Goal: Information Seeking & Learning: Learn about a topic

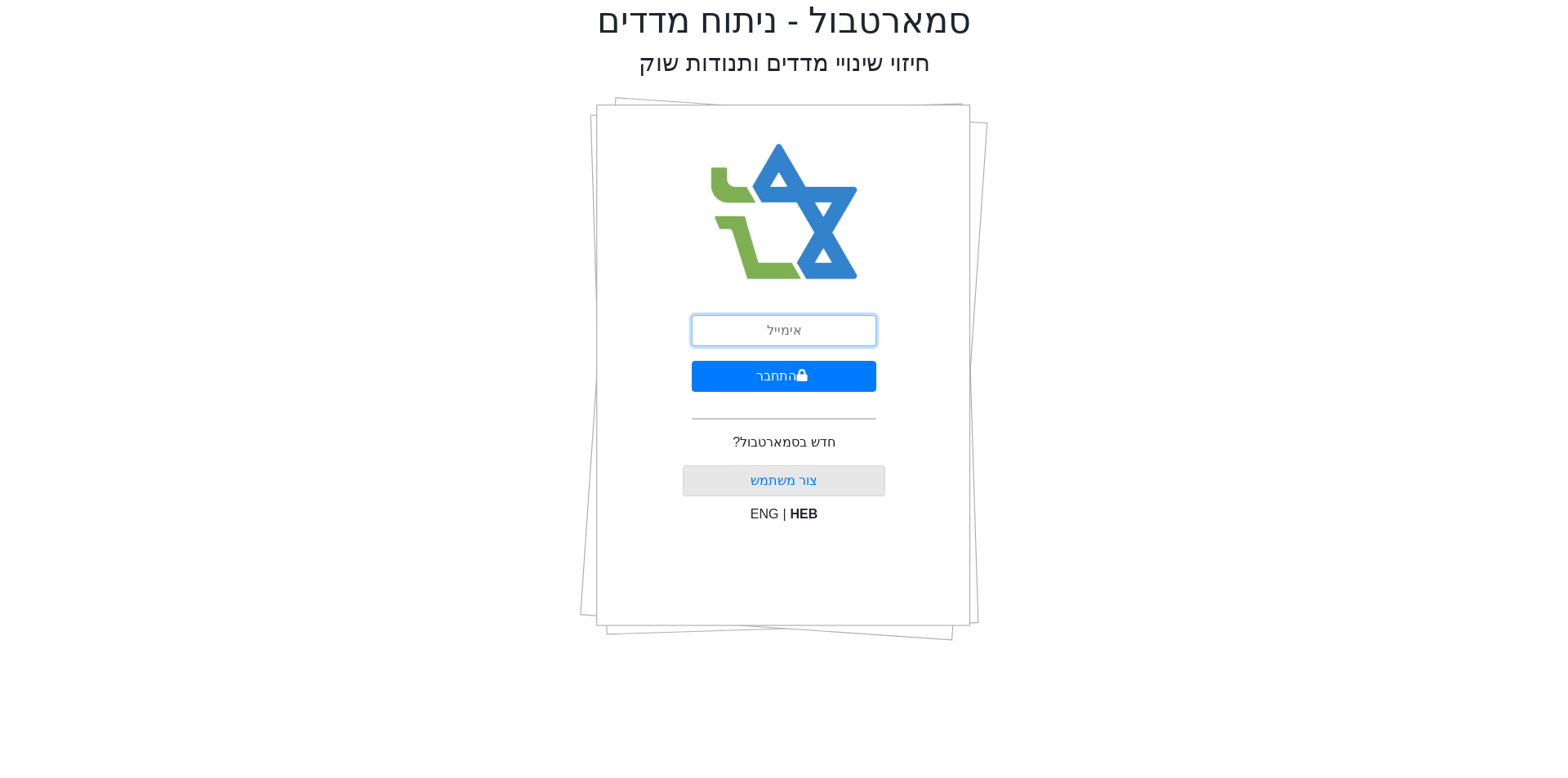
click at [802, 335] on input "email" at bounding box center [784, 330] width 184 height 31
type input "ט"
type input "[EMAIL_ADDRESS][DOMAIN_NAME]"
click at [779, 380] on button "התחבר" at bounding box center [784, 377] width 184 height 31
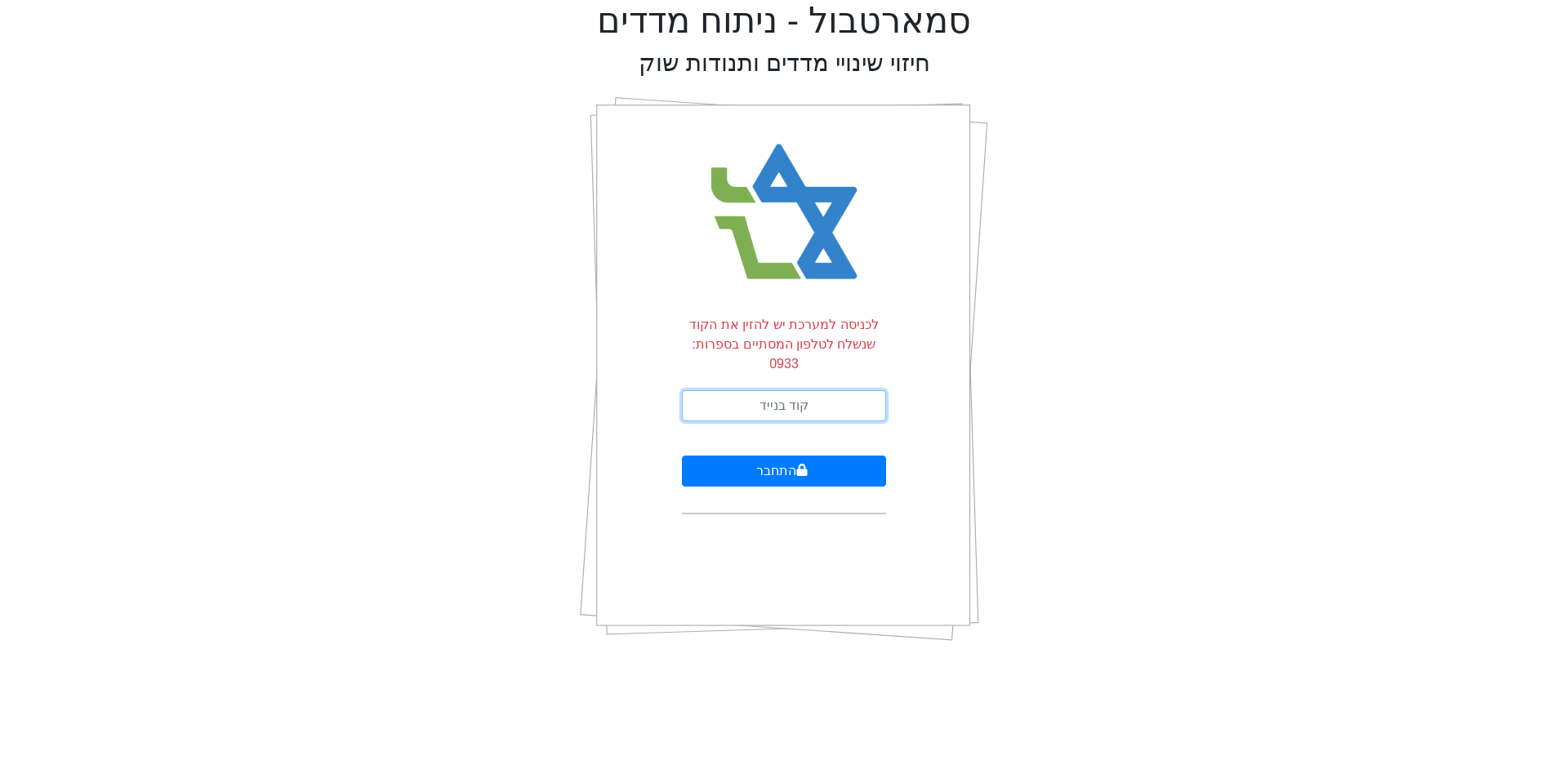
click at [765, 390] on input "text" at bounding box center [784, 406] width 204 height 31
type input "758203"
click at [682, 456] on button "התחבר" at bounding box center [784, 471] width 204 height 31
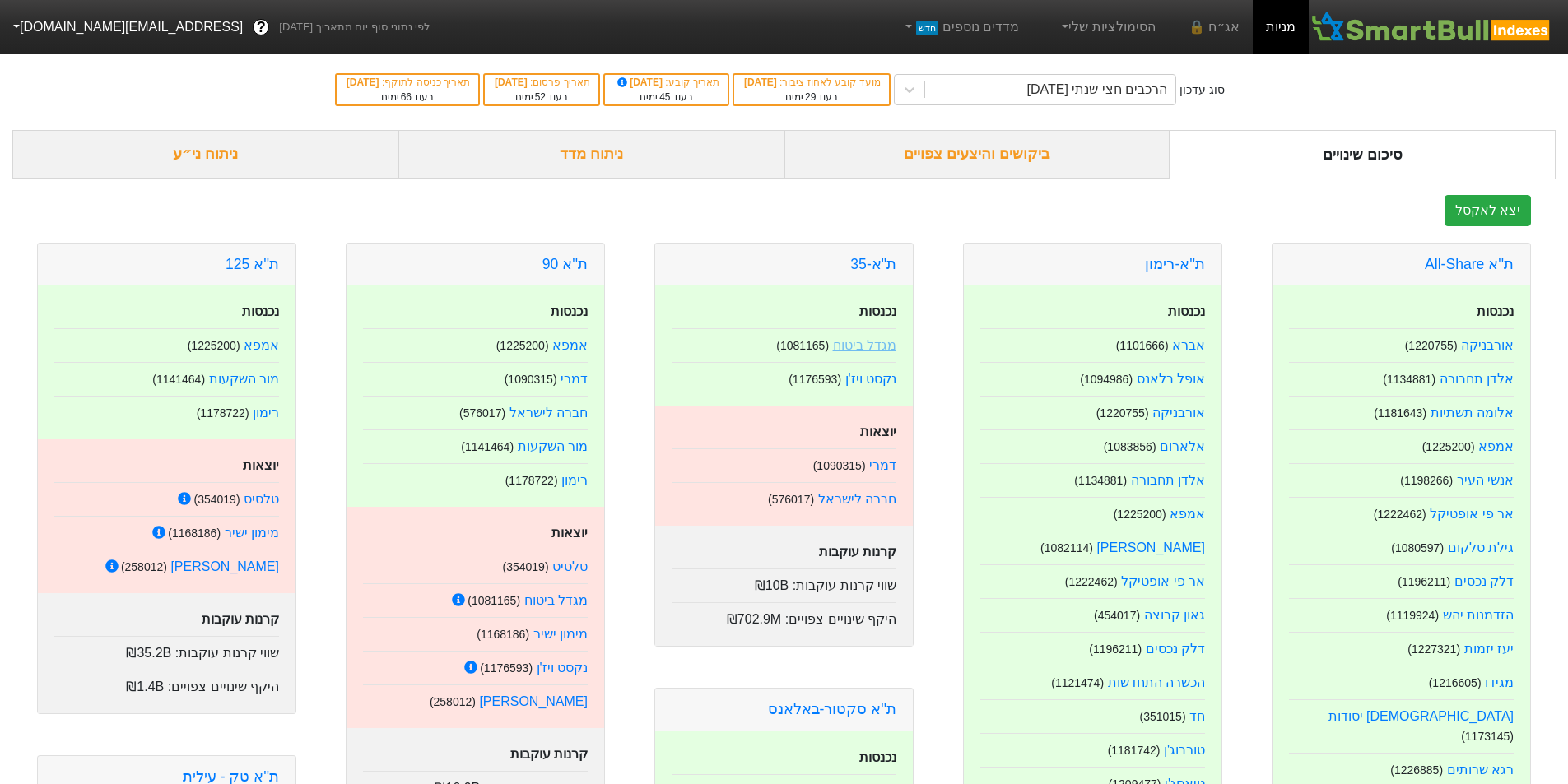
click at [854, 344] on link "מגדל ביטוח" at bounding box center [864, 345] width 63 height 14
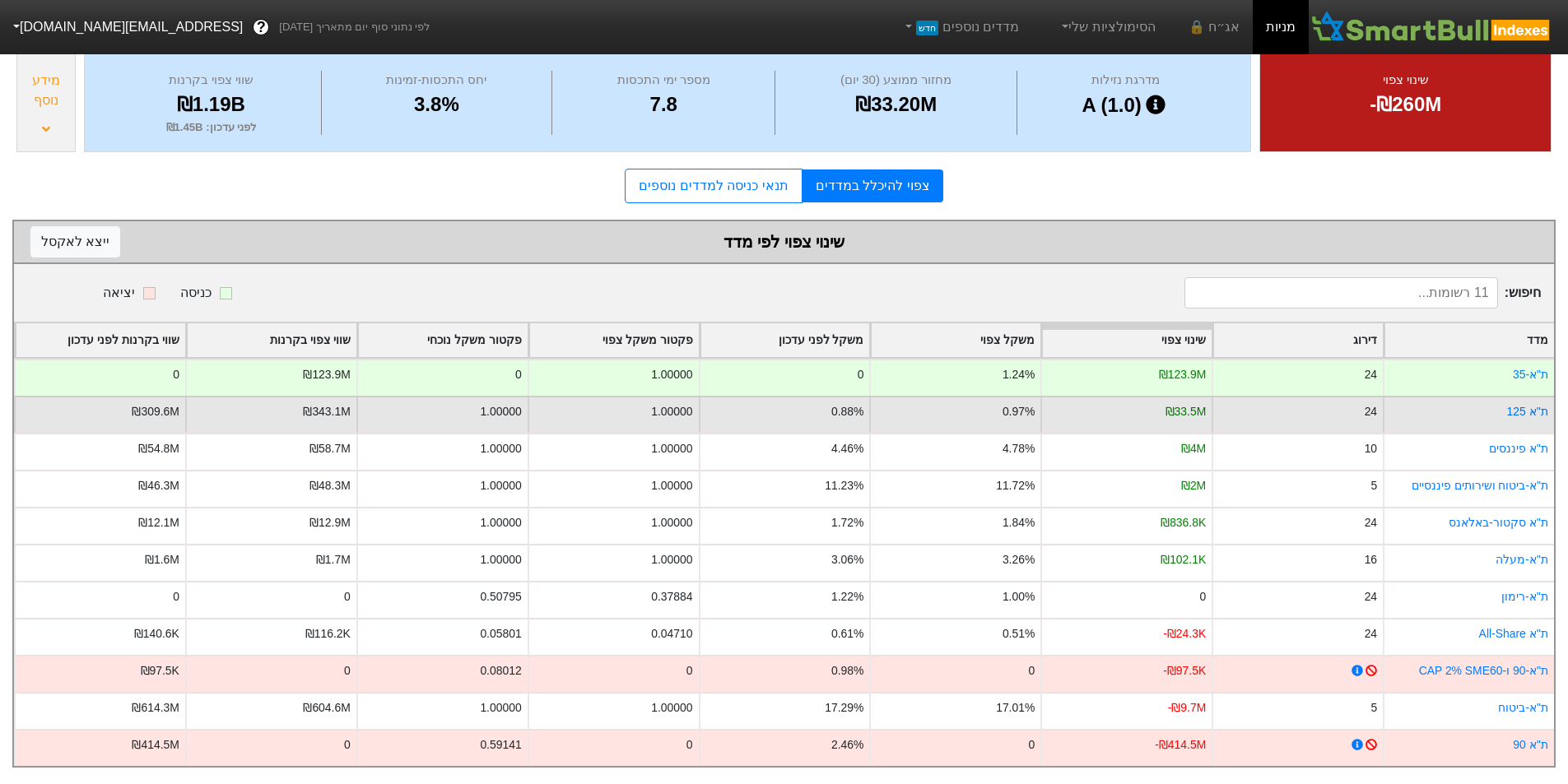
scroll to position [201, 0]
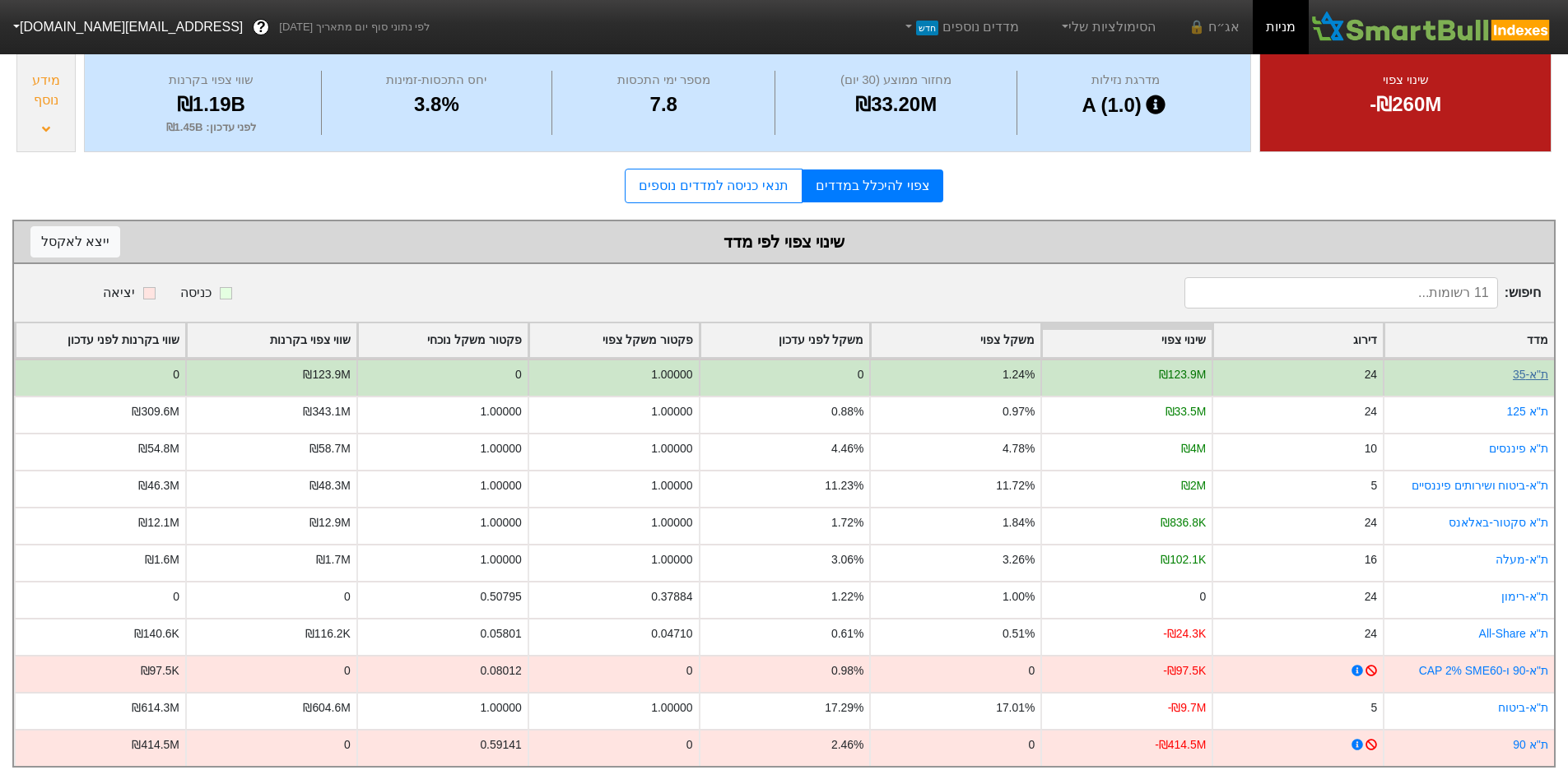
click at [1527, 368] on link "ת"א-35" at bounding box center [1530, 374] width 36 height 13
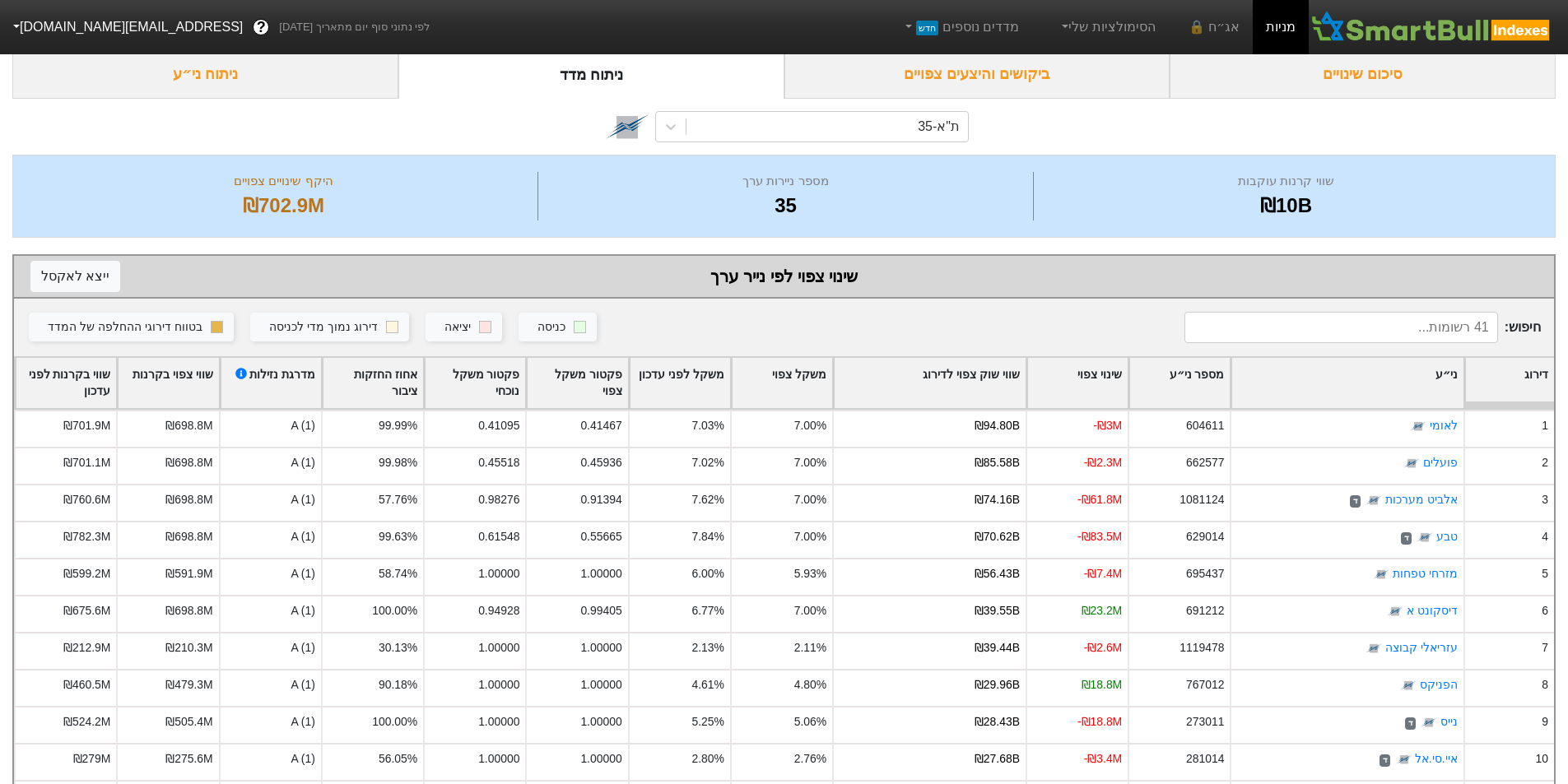
scroll to position [65, 0]
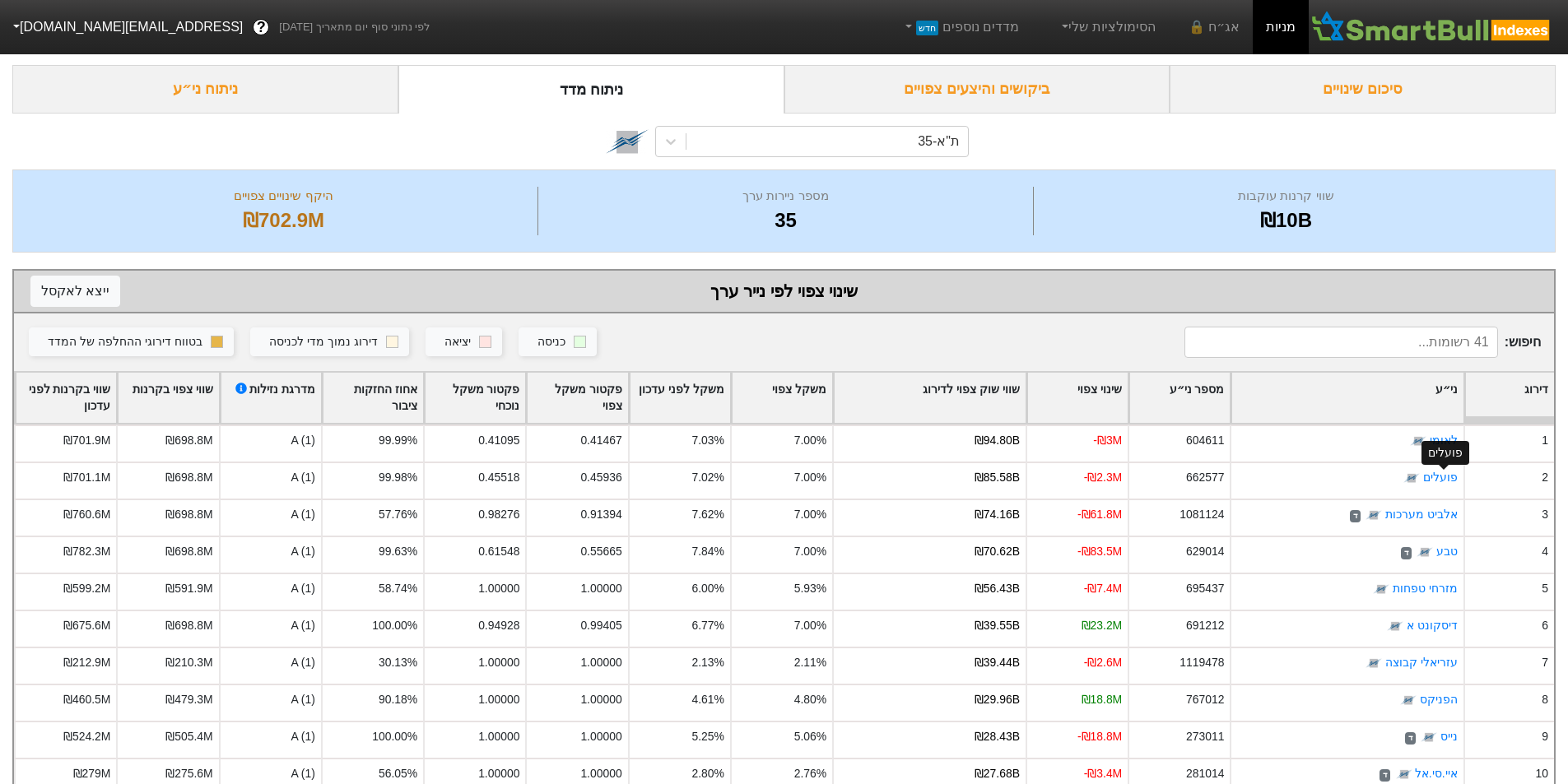
click at [1448, 442] on div "פועלים" at bounding box center [1445, 453] width 48 height 24
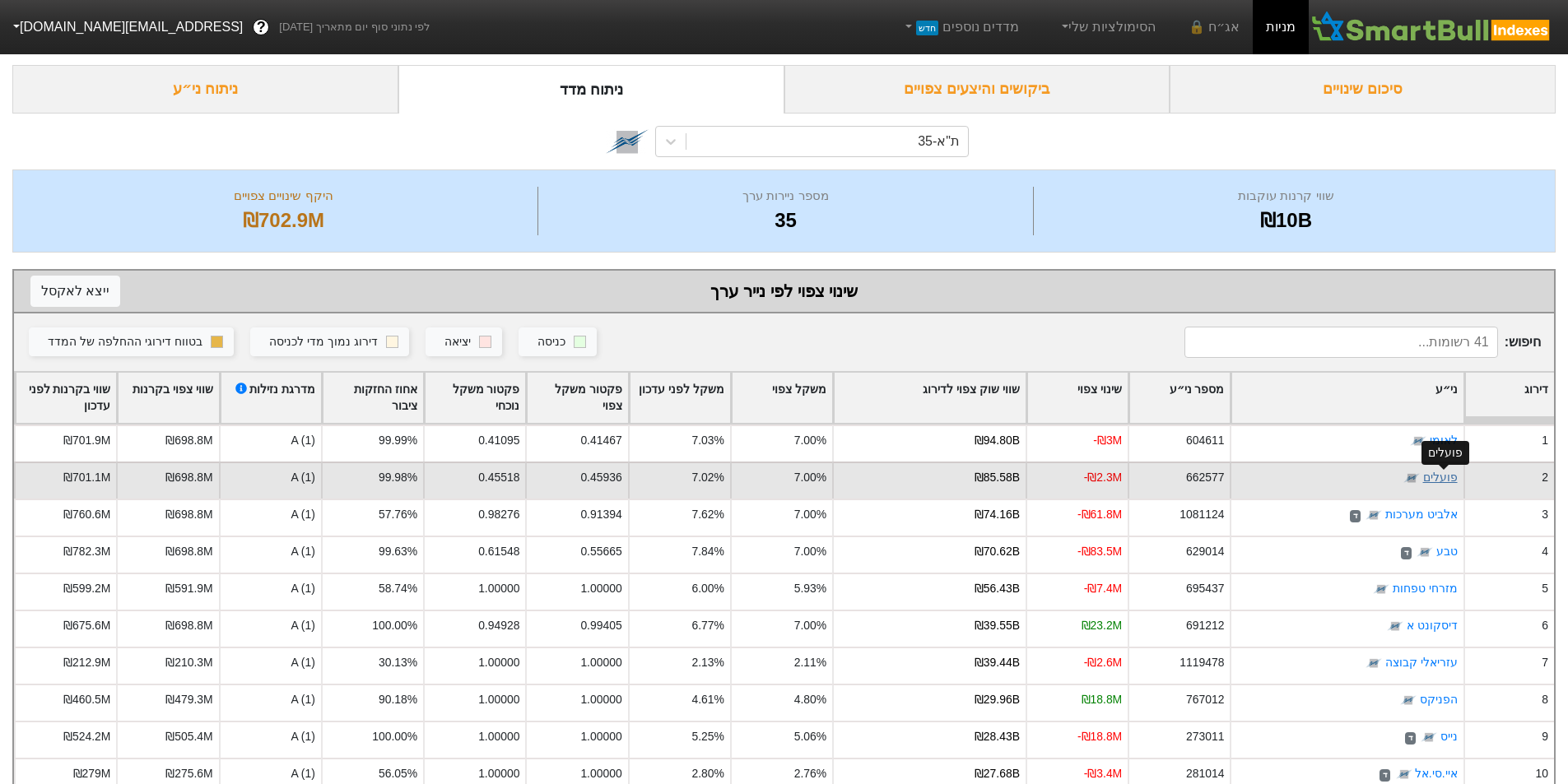
click at [1442, 478] on link "פועלים" at bounding box center [1441, 478] width 35 height 13
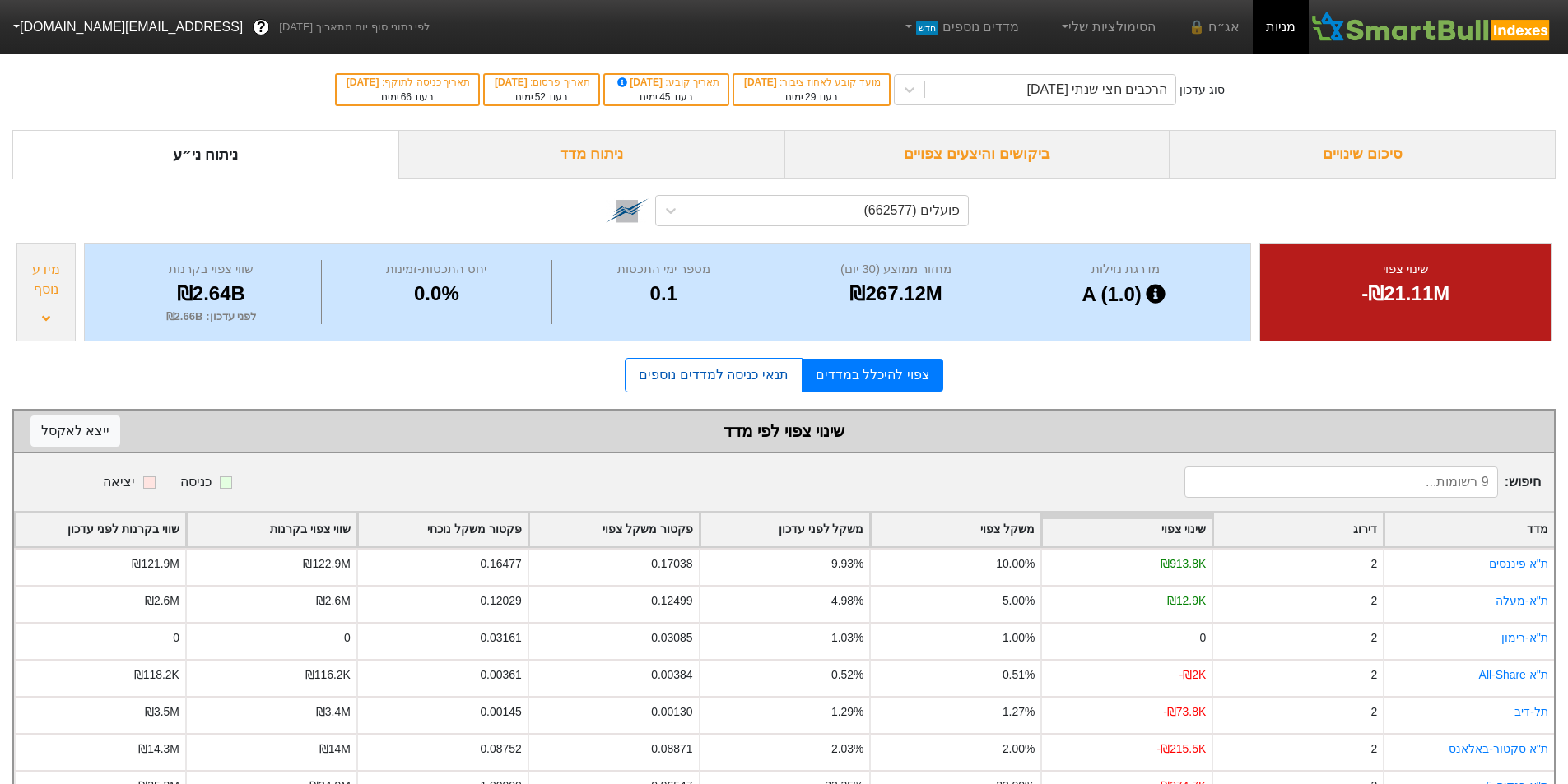
click at [754, 385] on link "תנאי כניסה למדדים נוספים" at bounding box center [713, 375] width 177 height 35
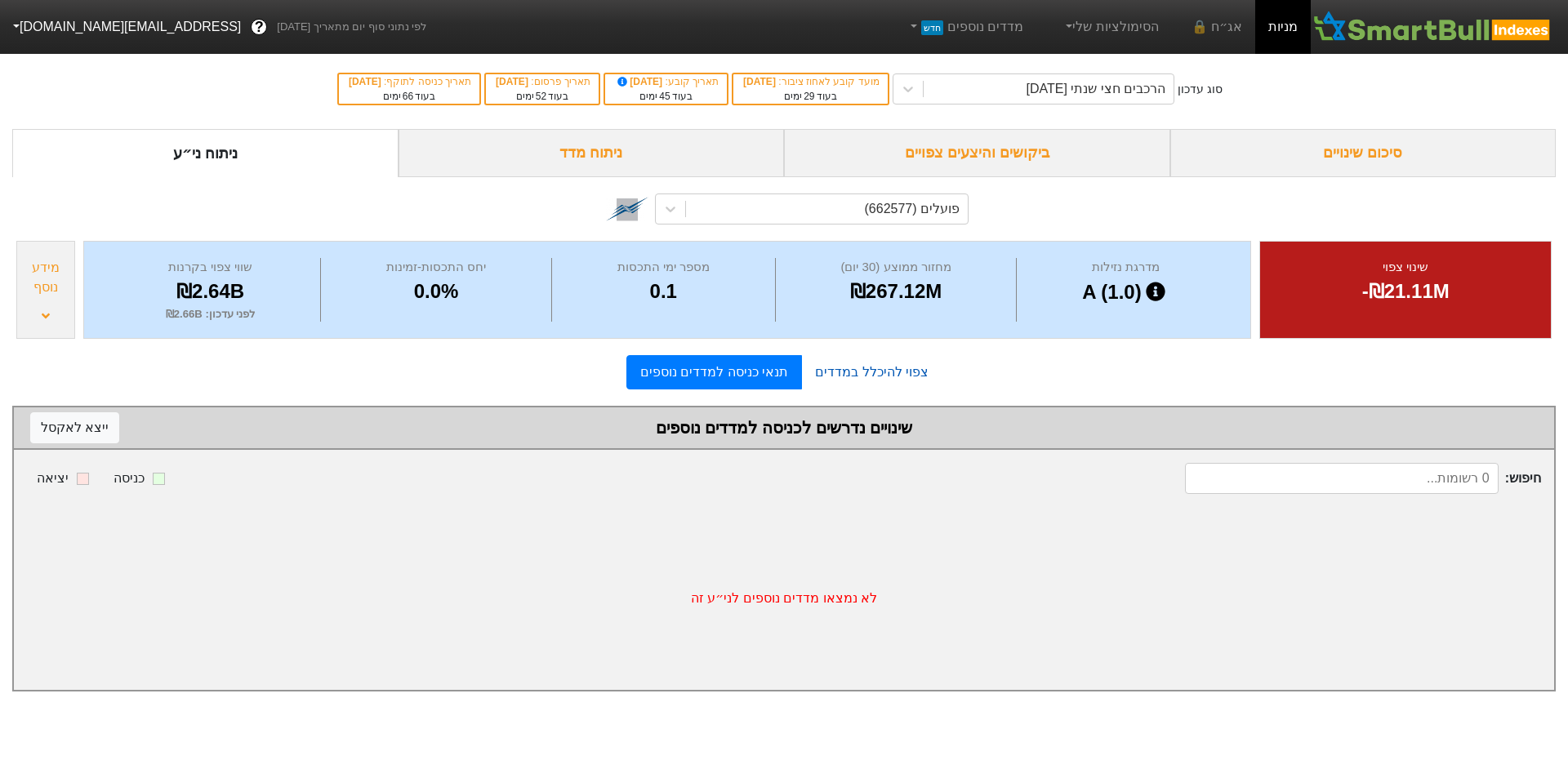
click at [868, 372] on link "צפוי להיכלל במדדים" at bounding box center [872, 372] width 140 height 33
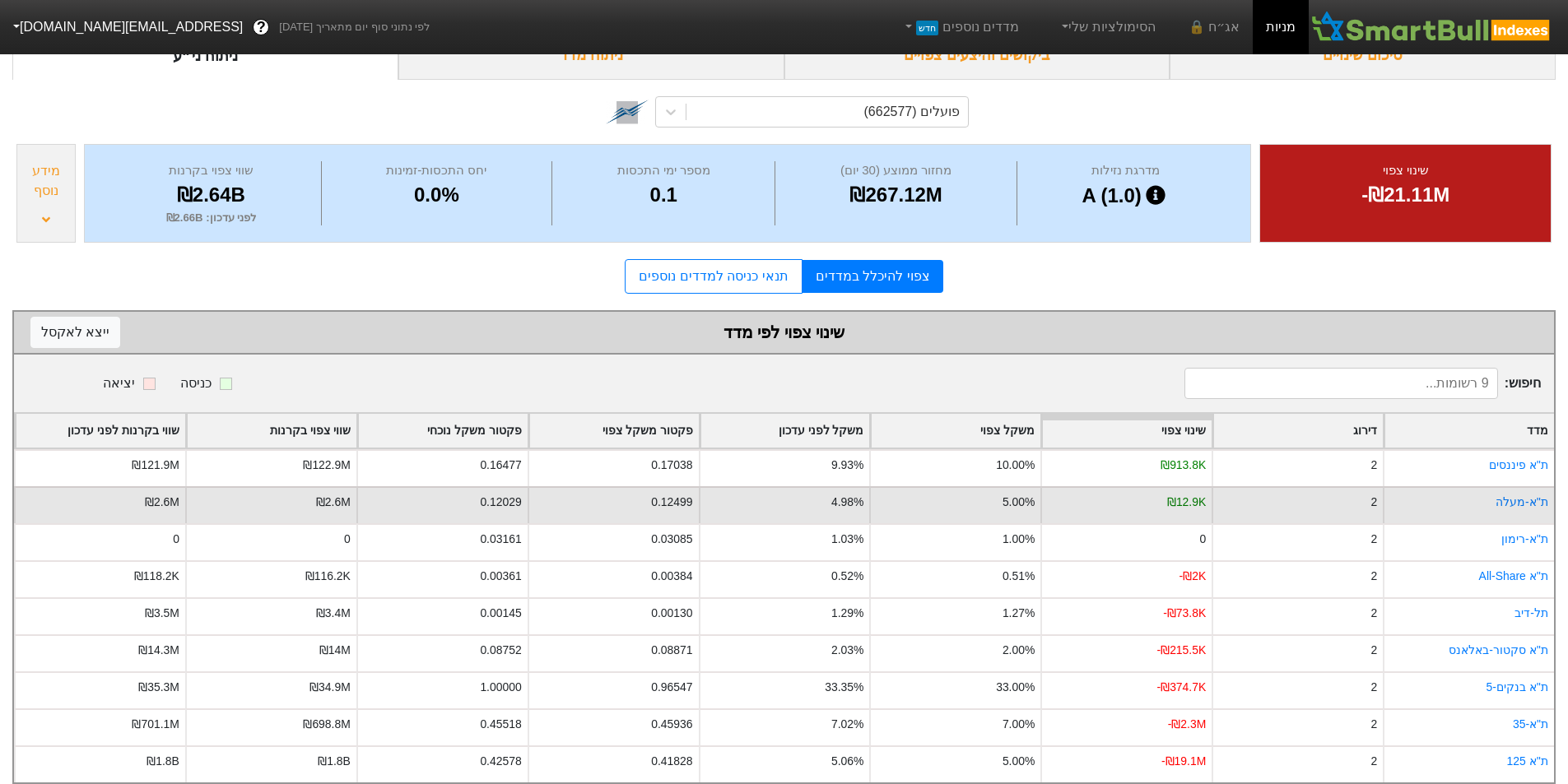
scroll to position [127, 0]
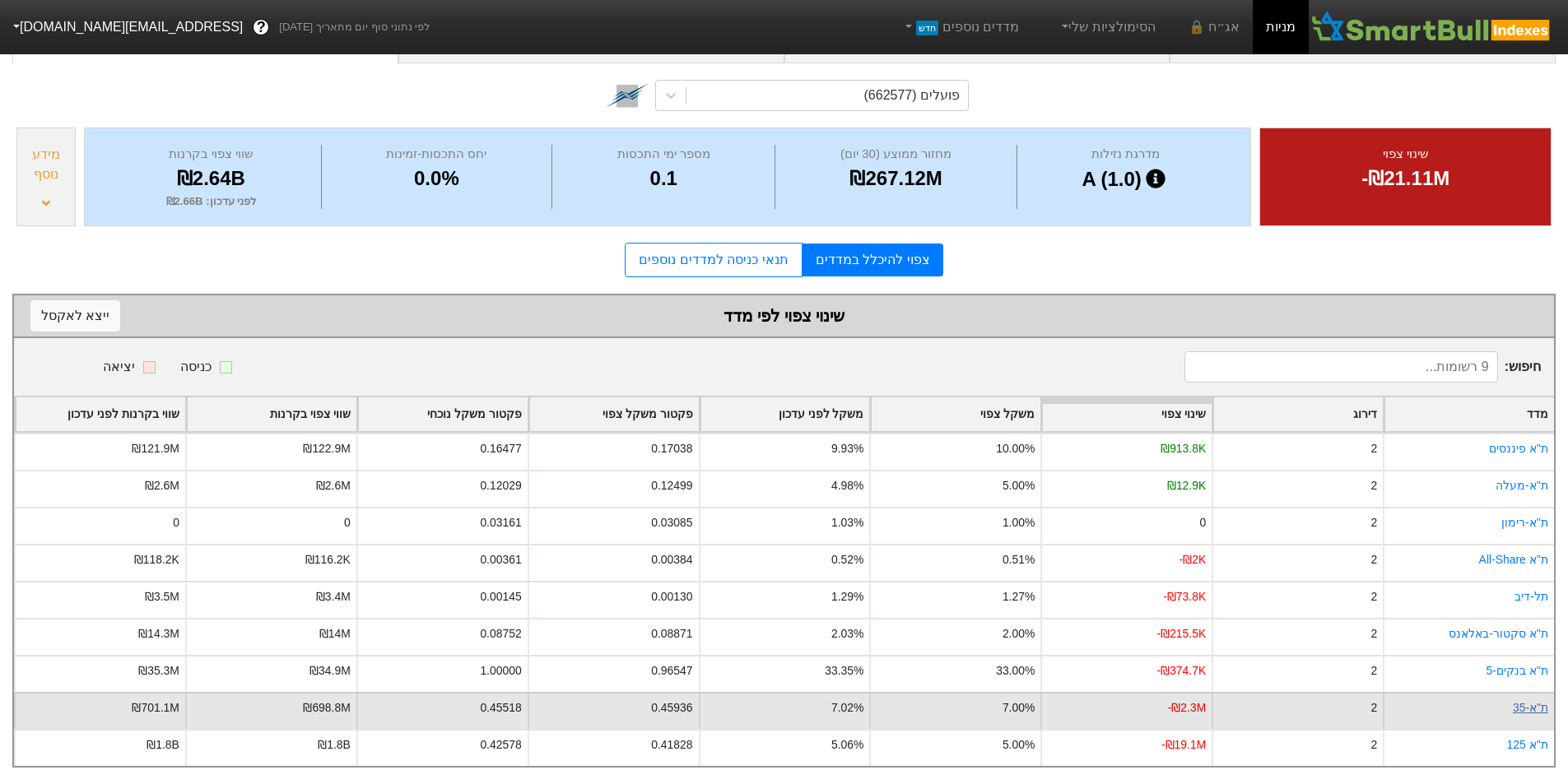
click at [1541, 702] on link "ת"א-35" at bounding box center [1530, 708] width 36 height 13
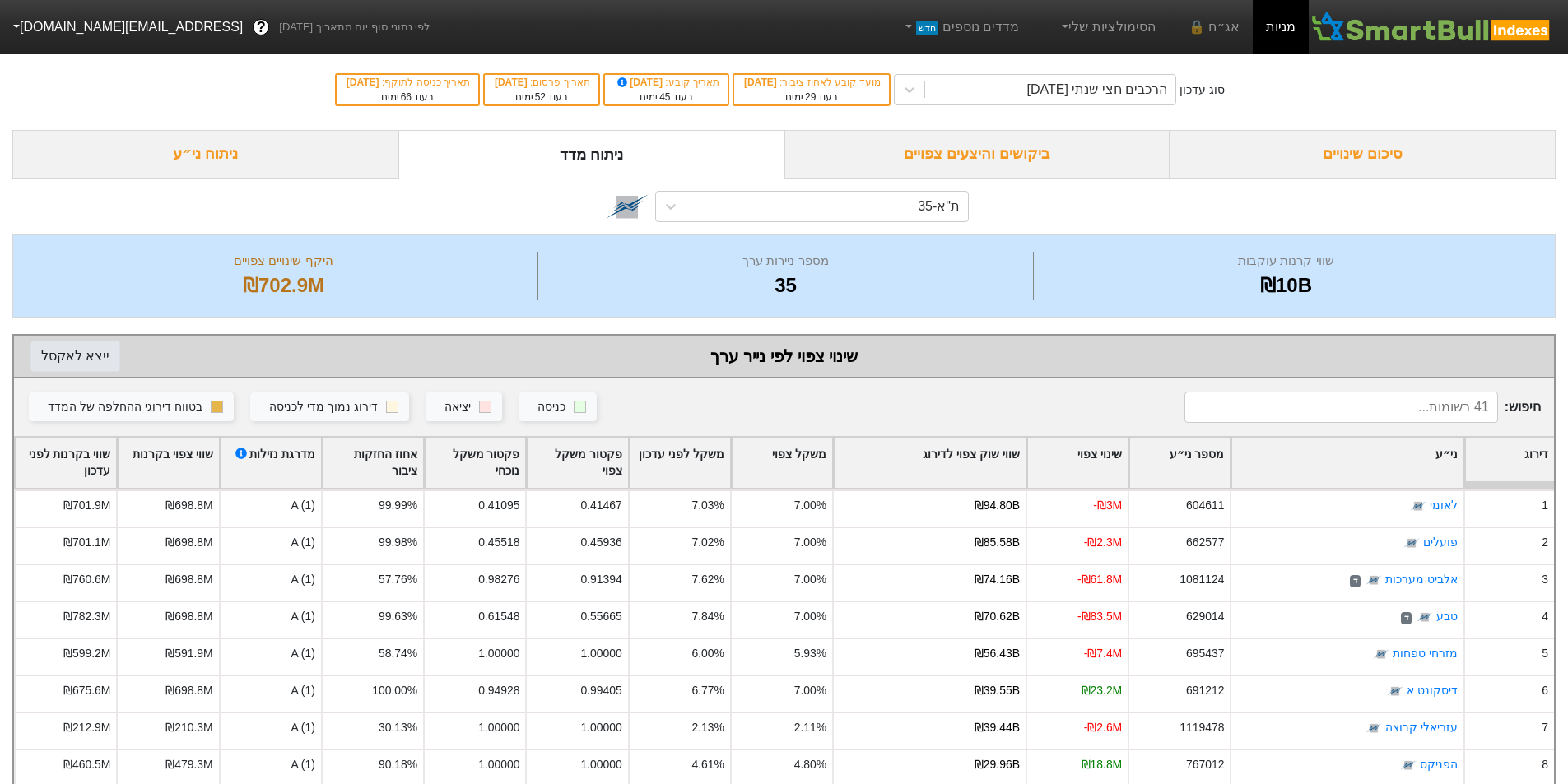
click at [72, 359] on button "ייצא ל אקסל" at bounding box center [75, 356] width 90 height 31
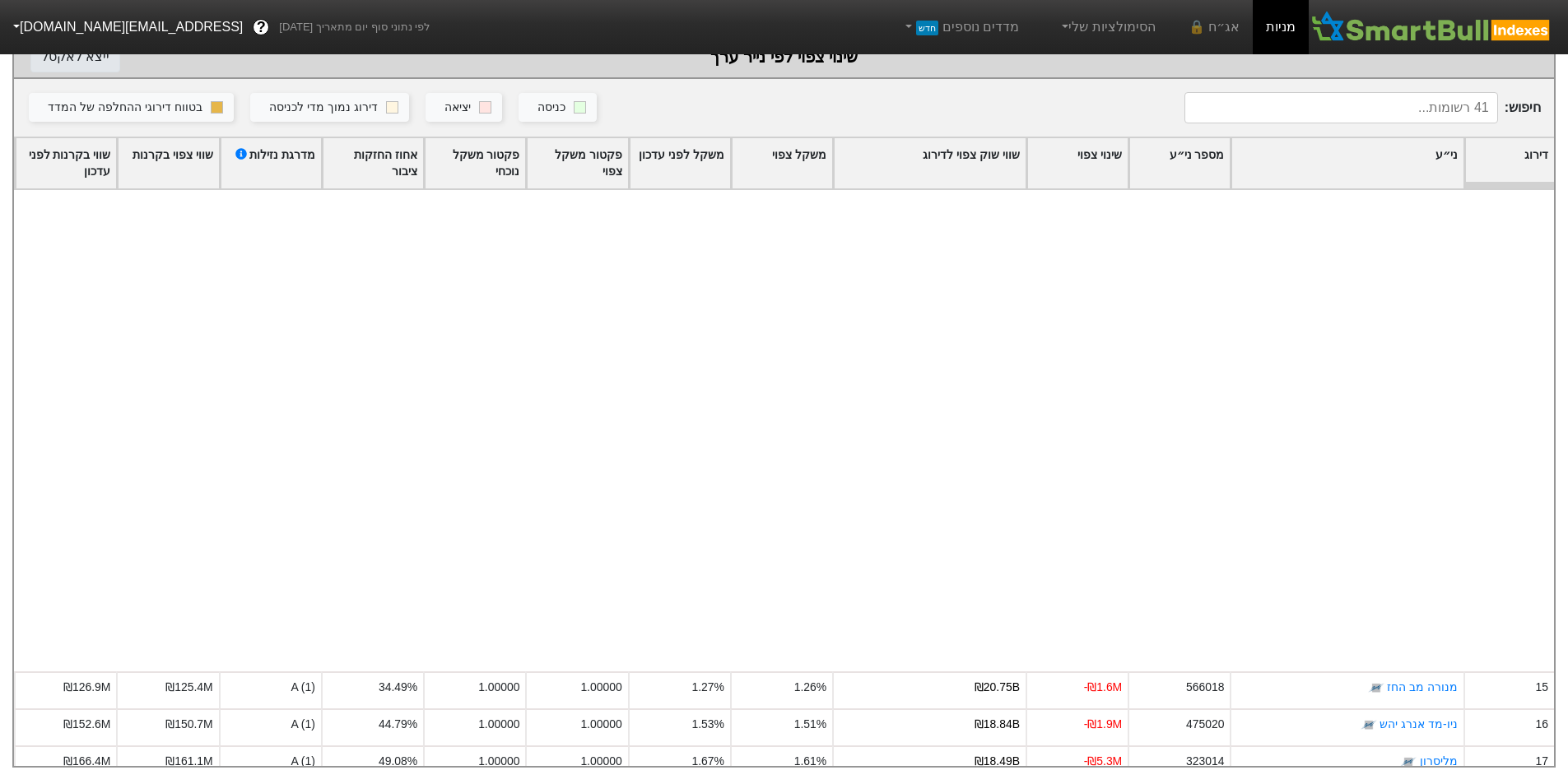
scroll to position [613, 0]
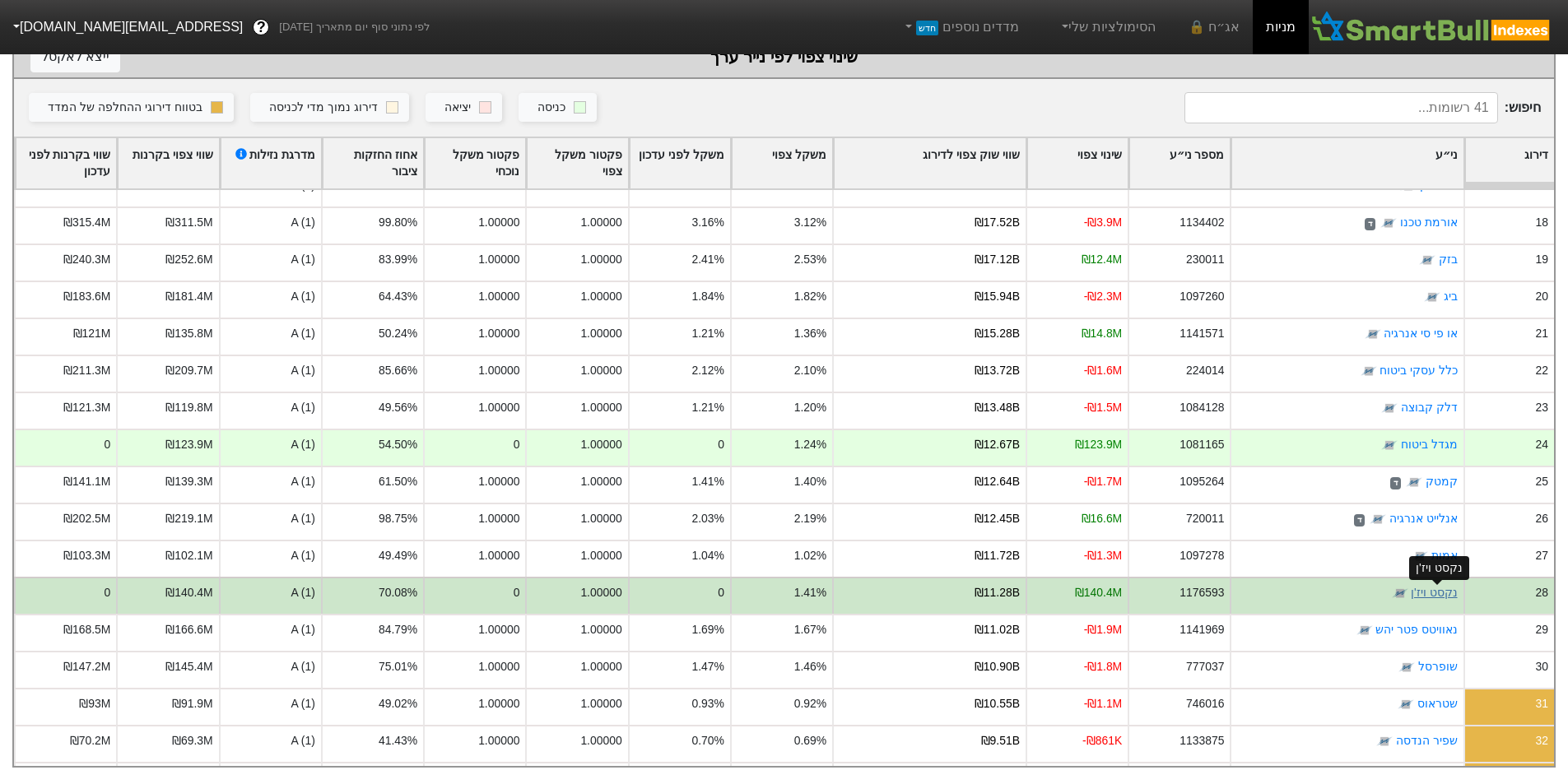
click at [1447, 586] on link "נקסט ויז'ן" at bounding box center [1434, 593] width 47 height 13
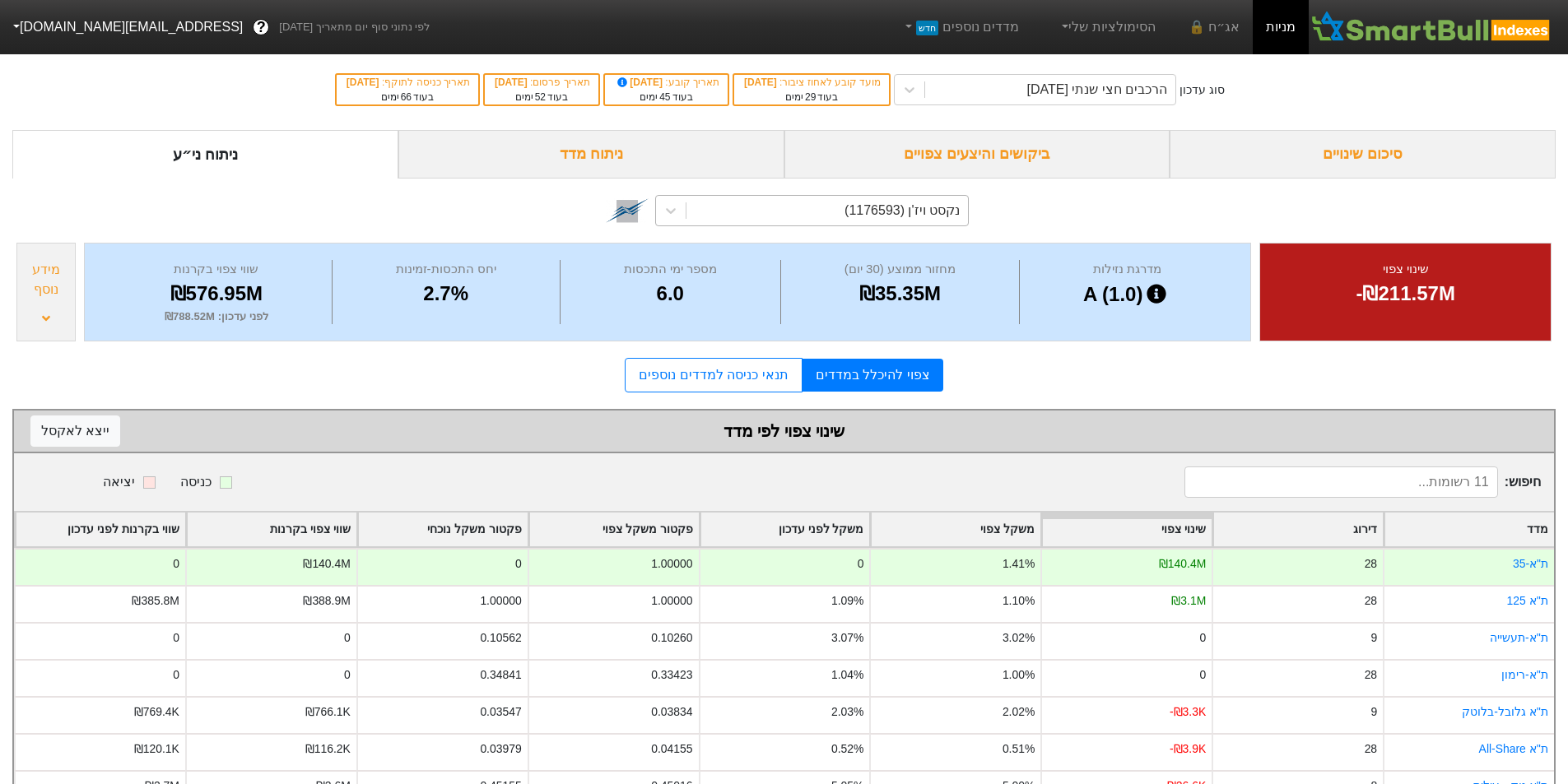
click at [843, 203] on div "נקסט ויז'ן (1176593)" at bounding box center [827, 210] width 282 height 29
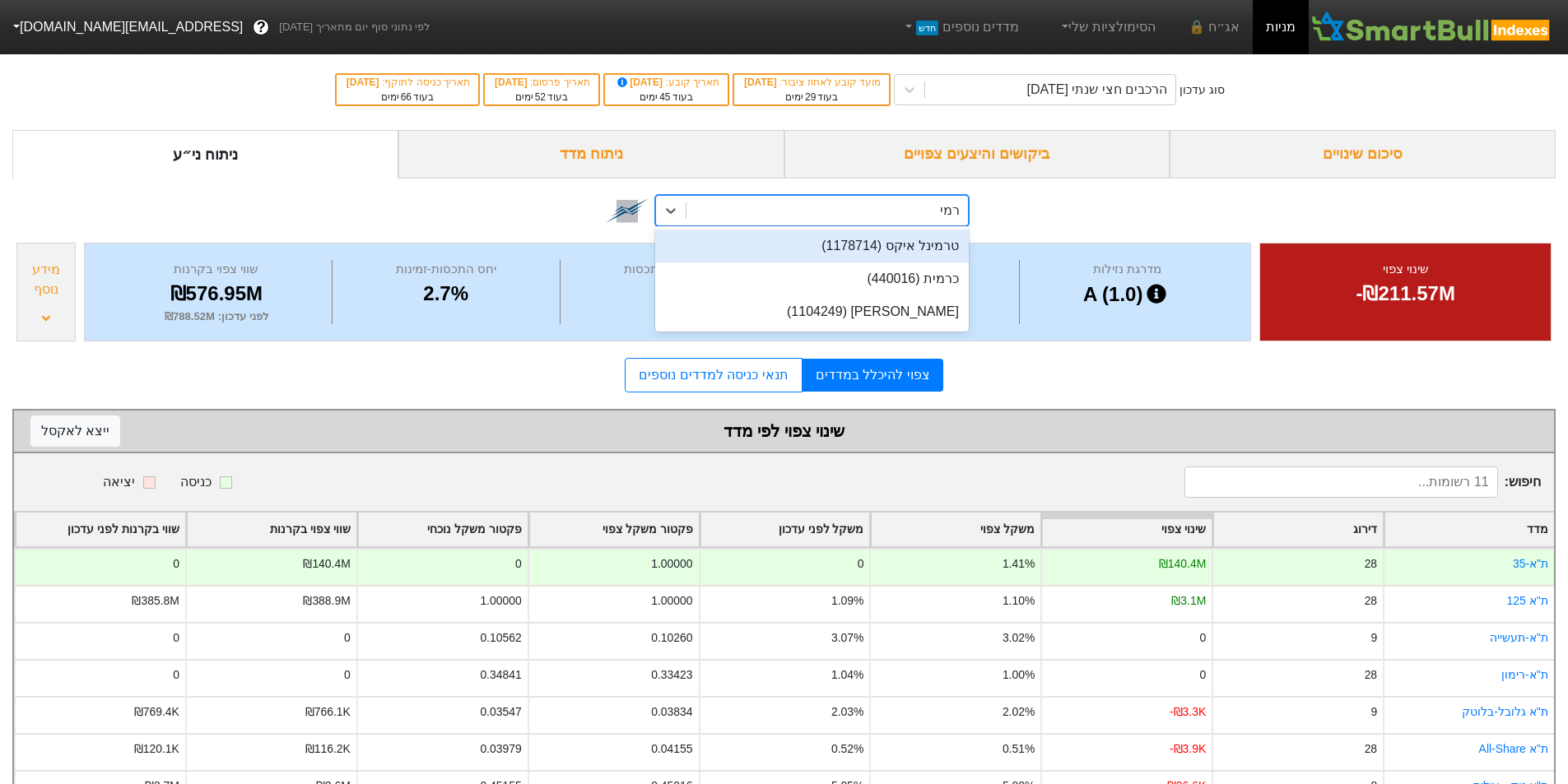
type input "[PERSON_NAME]"
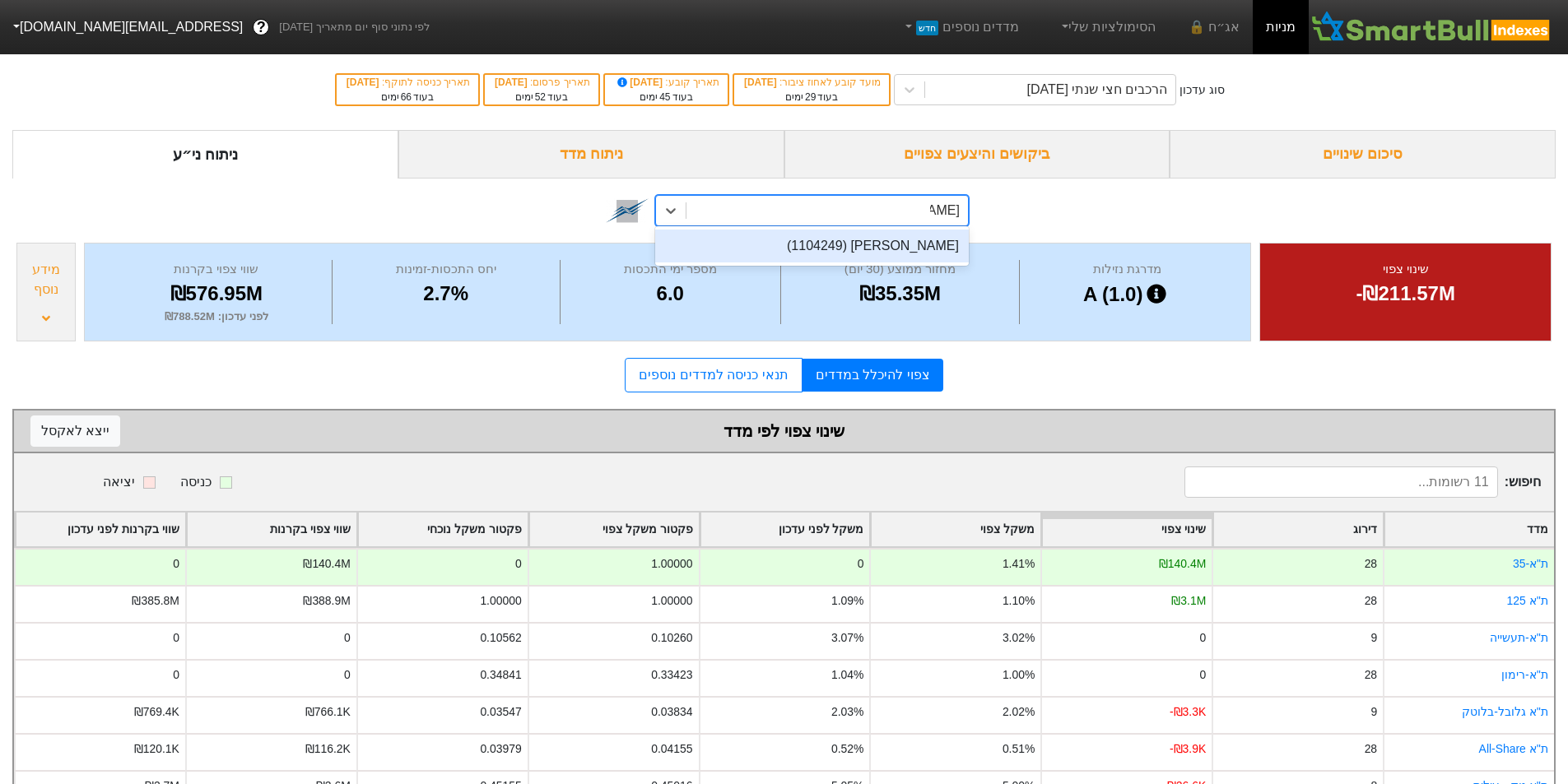
click at [956, 245] on div "[PERSON_NAME] (1104249)" at bounding box center [811, 246] width 314 height 33
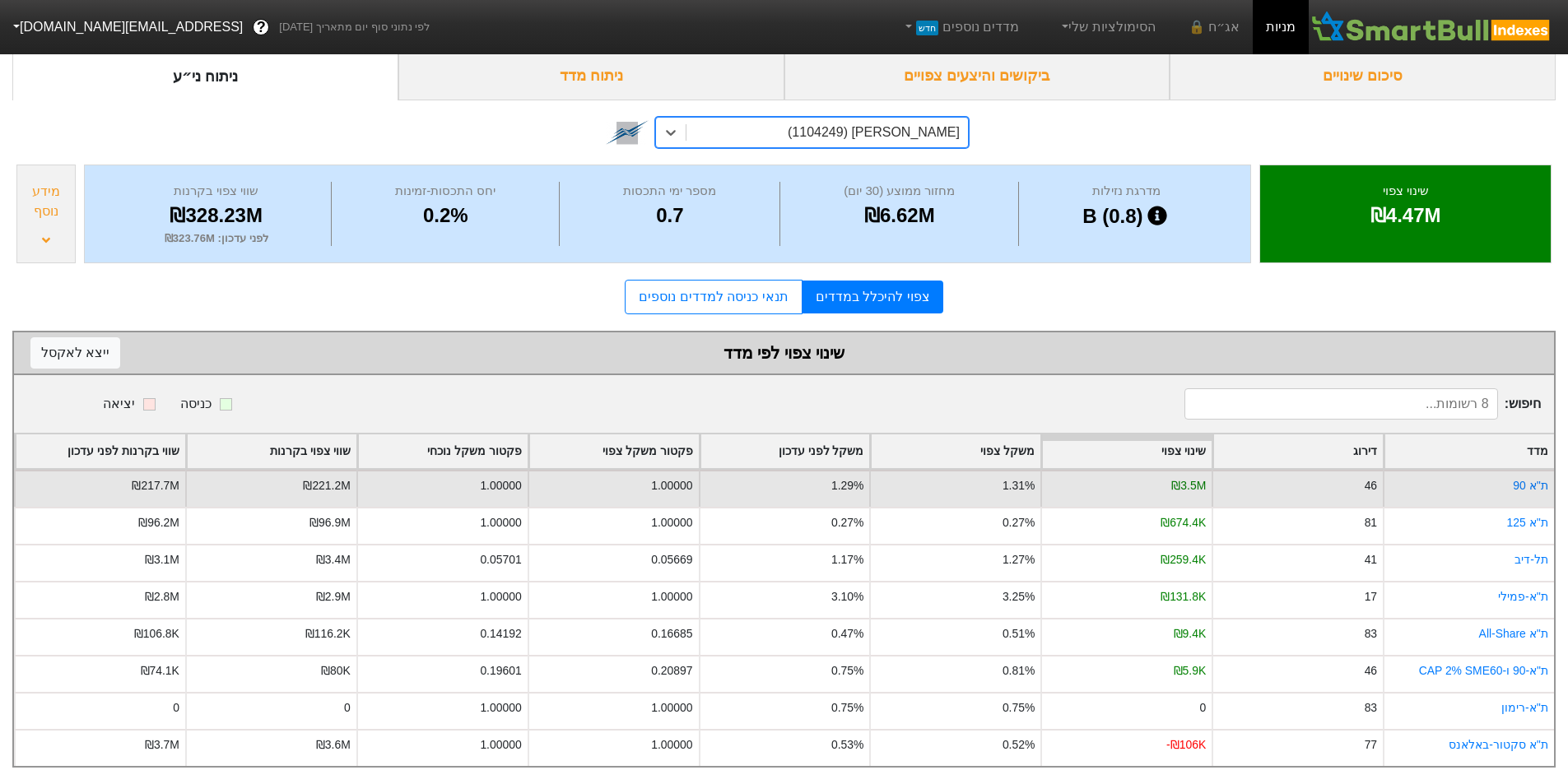
scroll to position [91, 0]
click at [1528, 479] on link "ת''א 90" at bounding box center [1530, 486] width 36 height 13
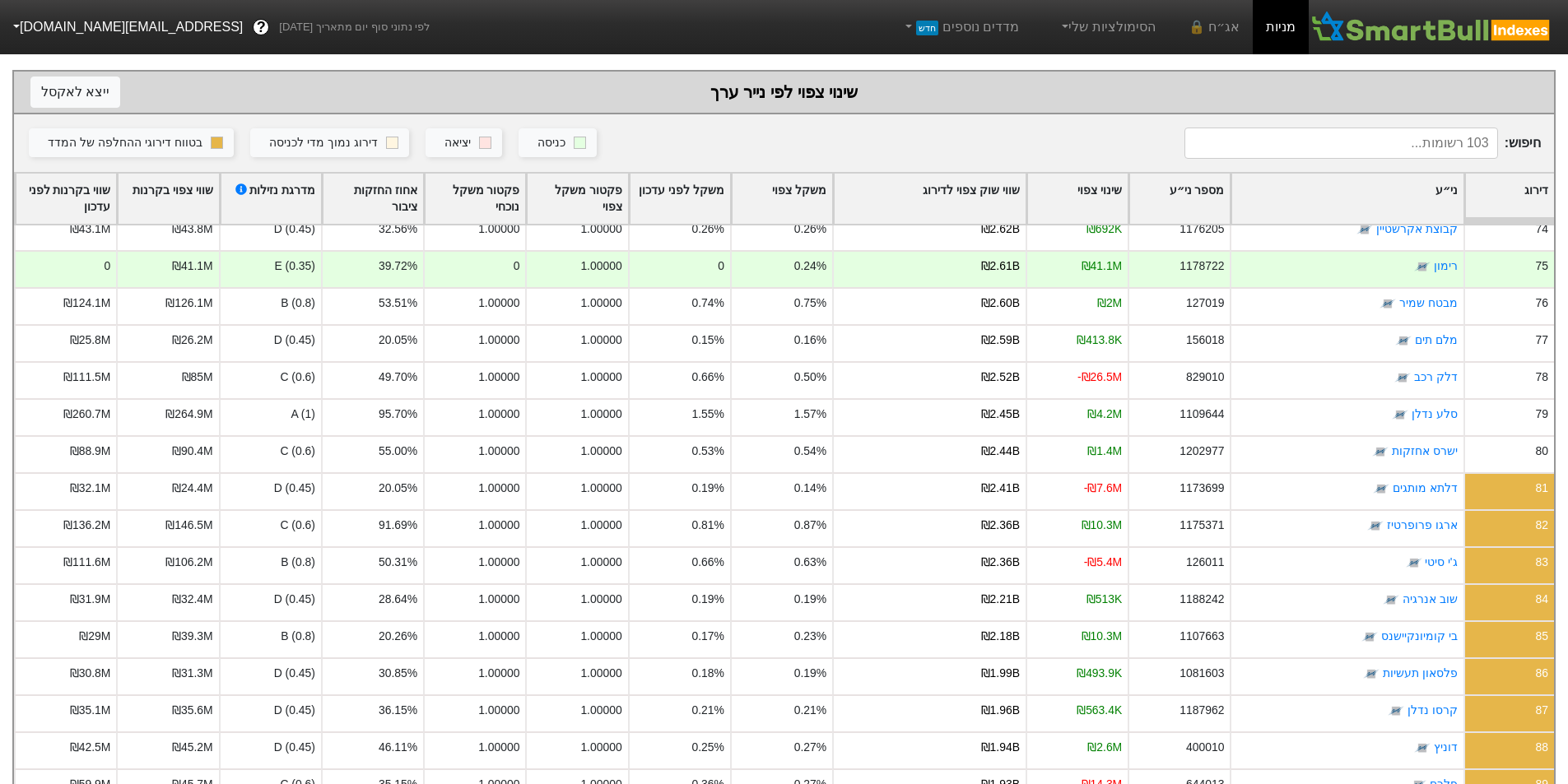
scroll to position [3238, 0]
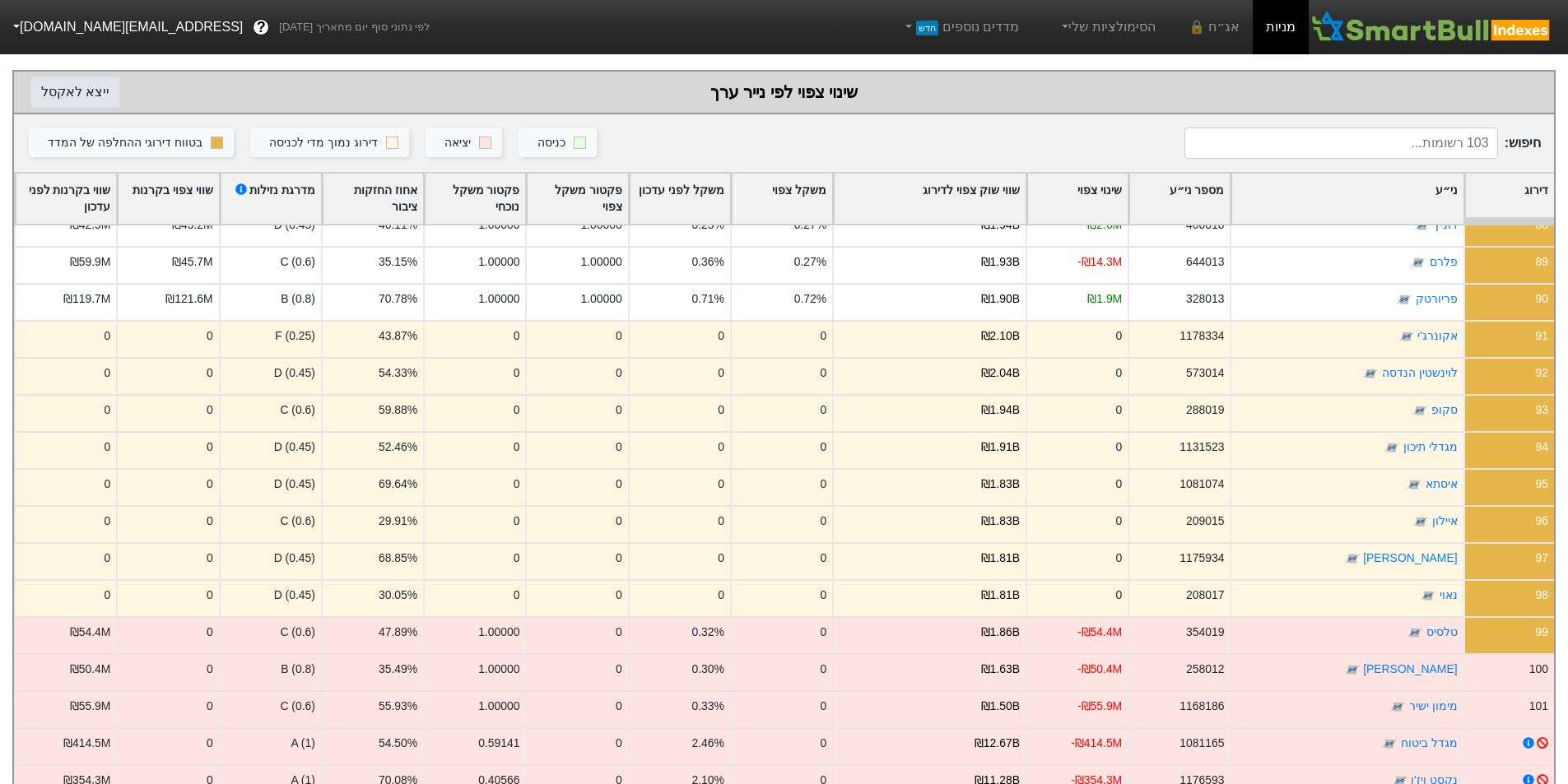
click at [81, 93] on button "ייצא ל אקסל" at bounding box center [75, 92] width 90 height 31
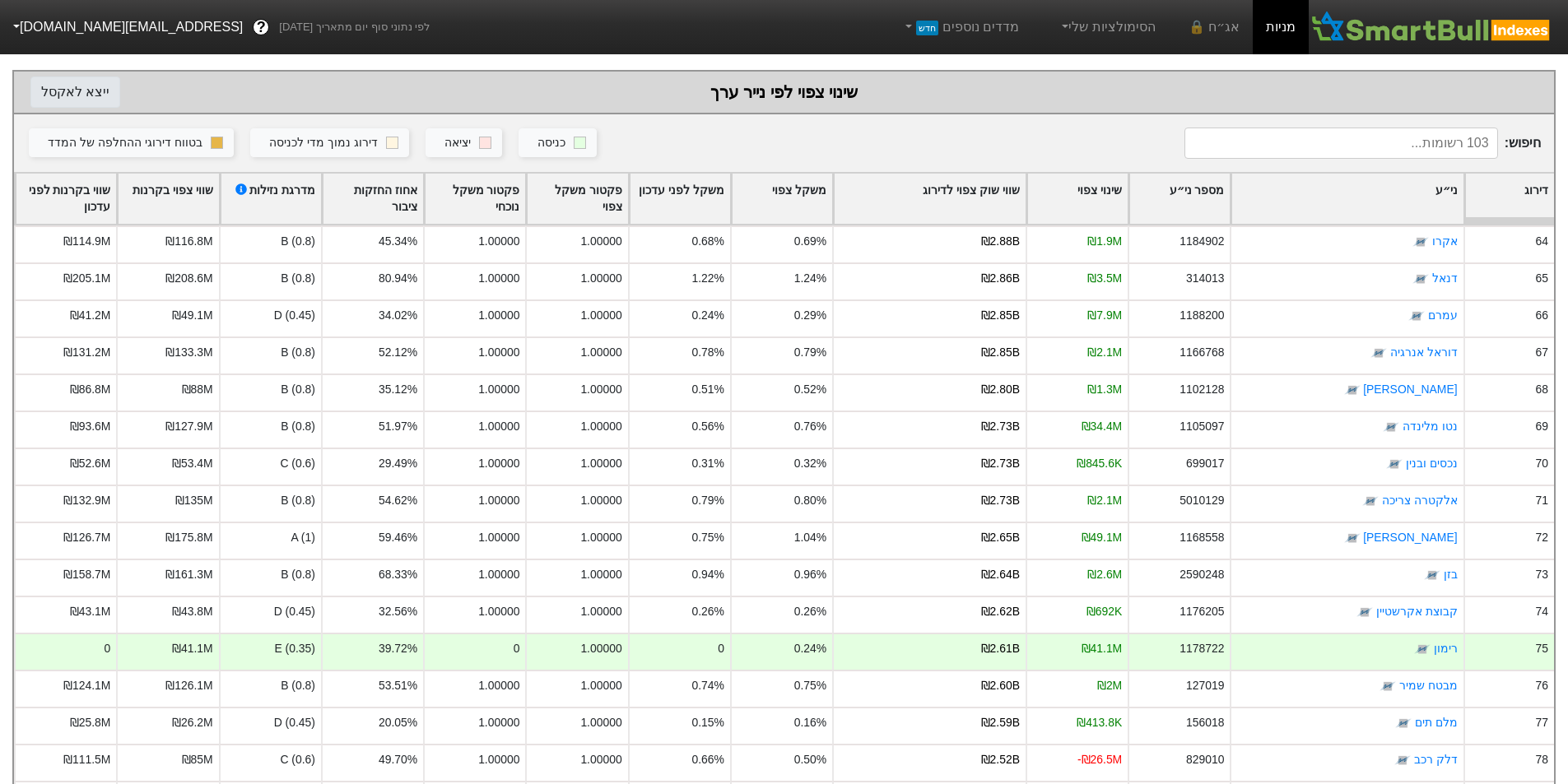
scroll to position [0, 0]
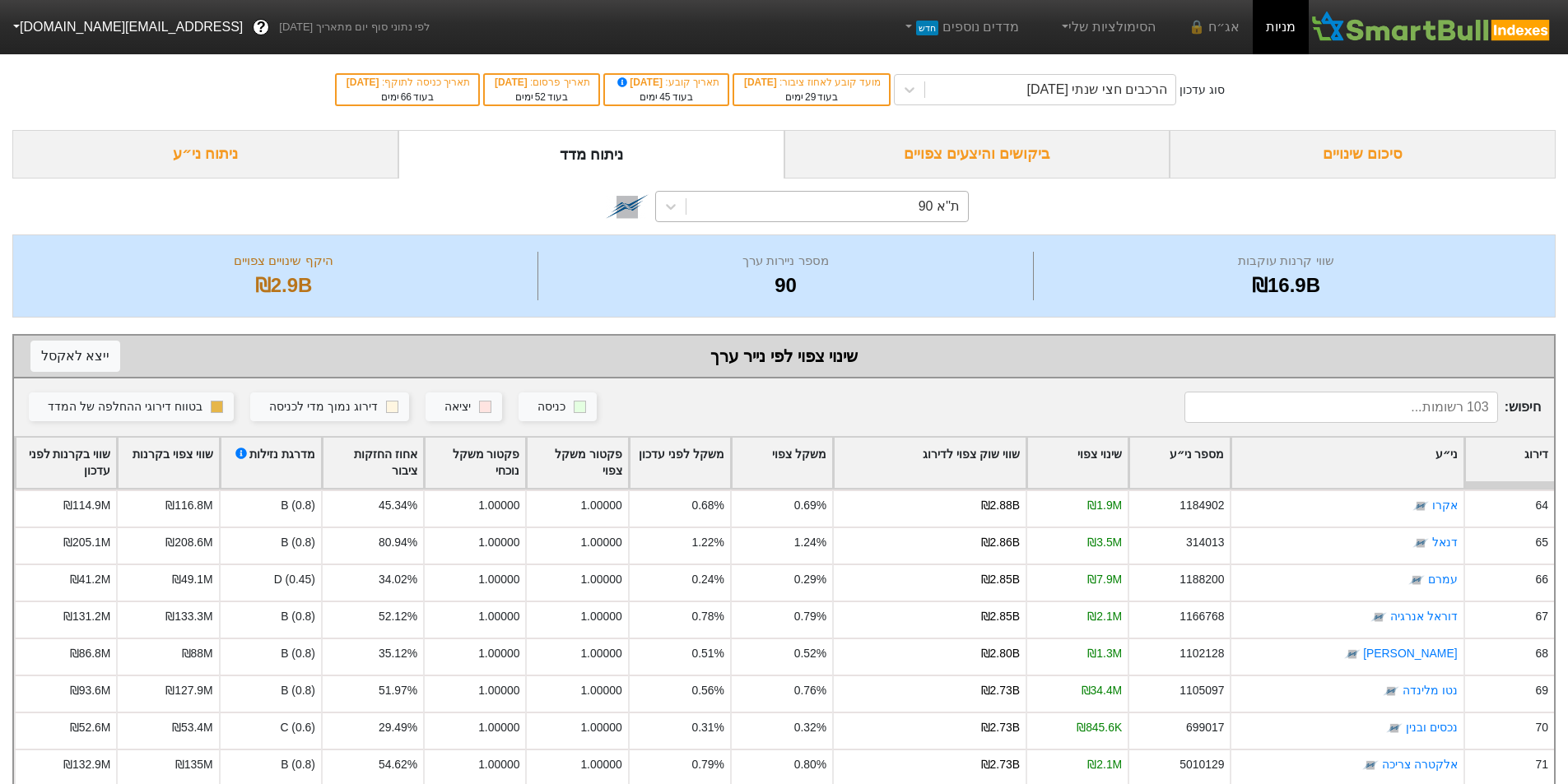
click at [884, 209] on div "ת''א 90" at bounding box center [827, 207] width 282 height 29
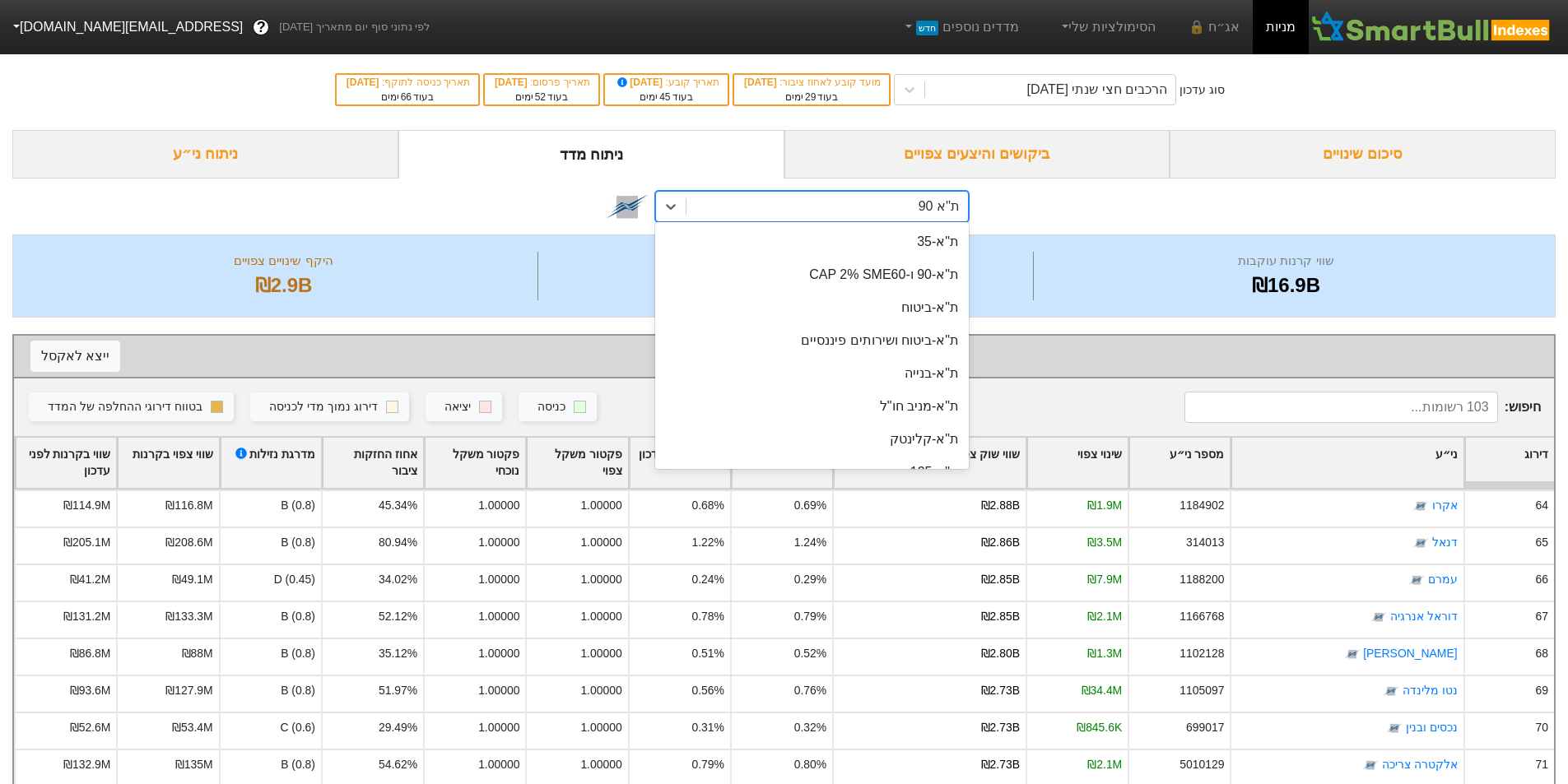
scroll to position [63, 0]
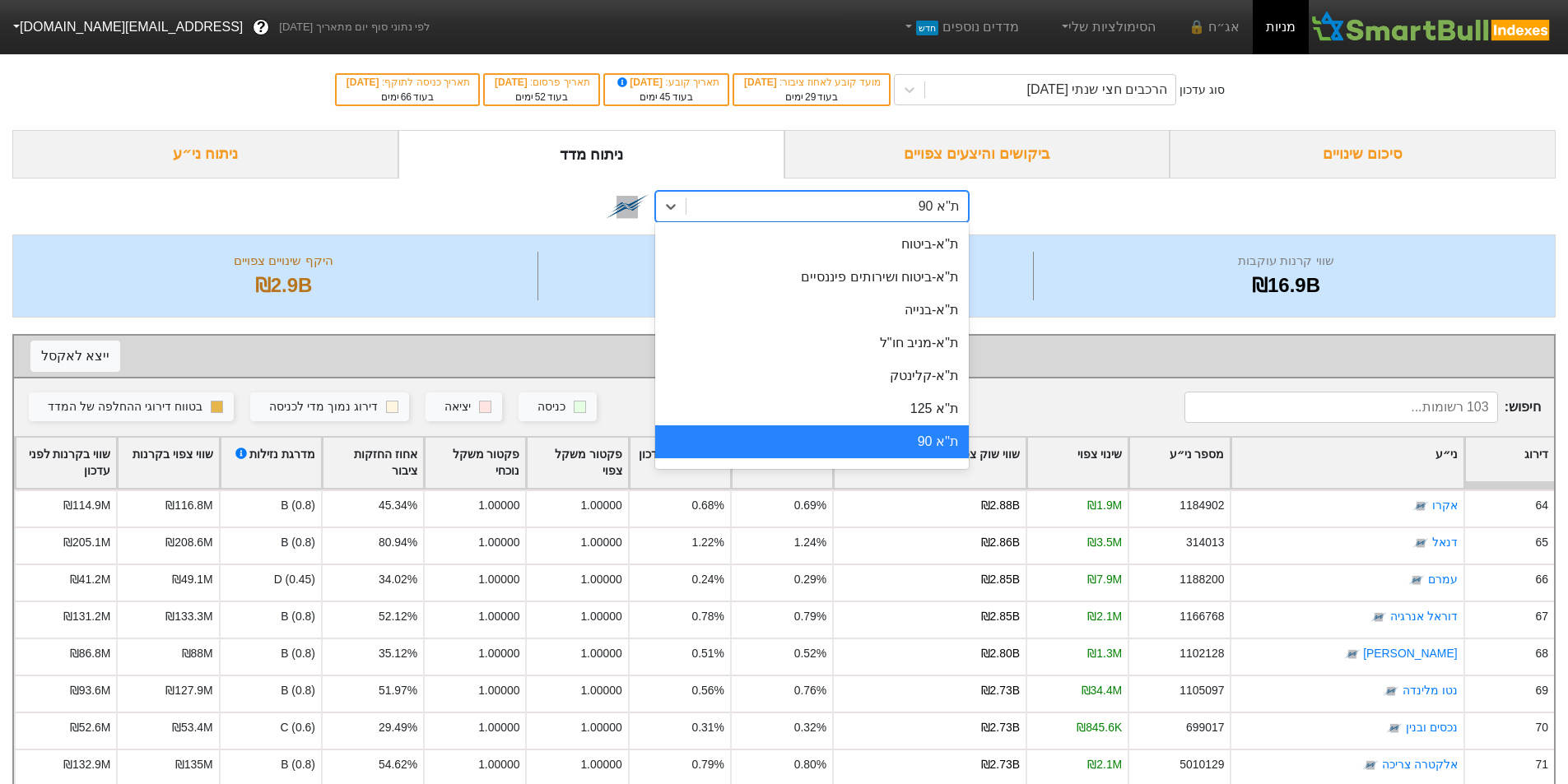
click at [884, 209] on div "ת''א 90" at bounding box center [827, 207] width 282 height 29
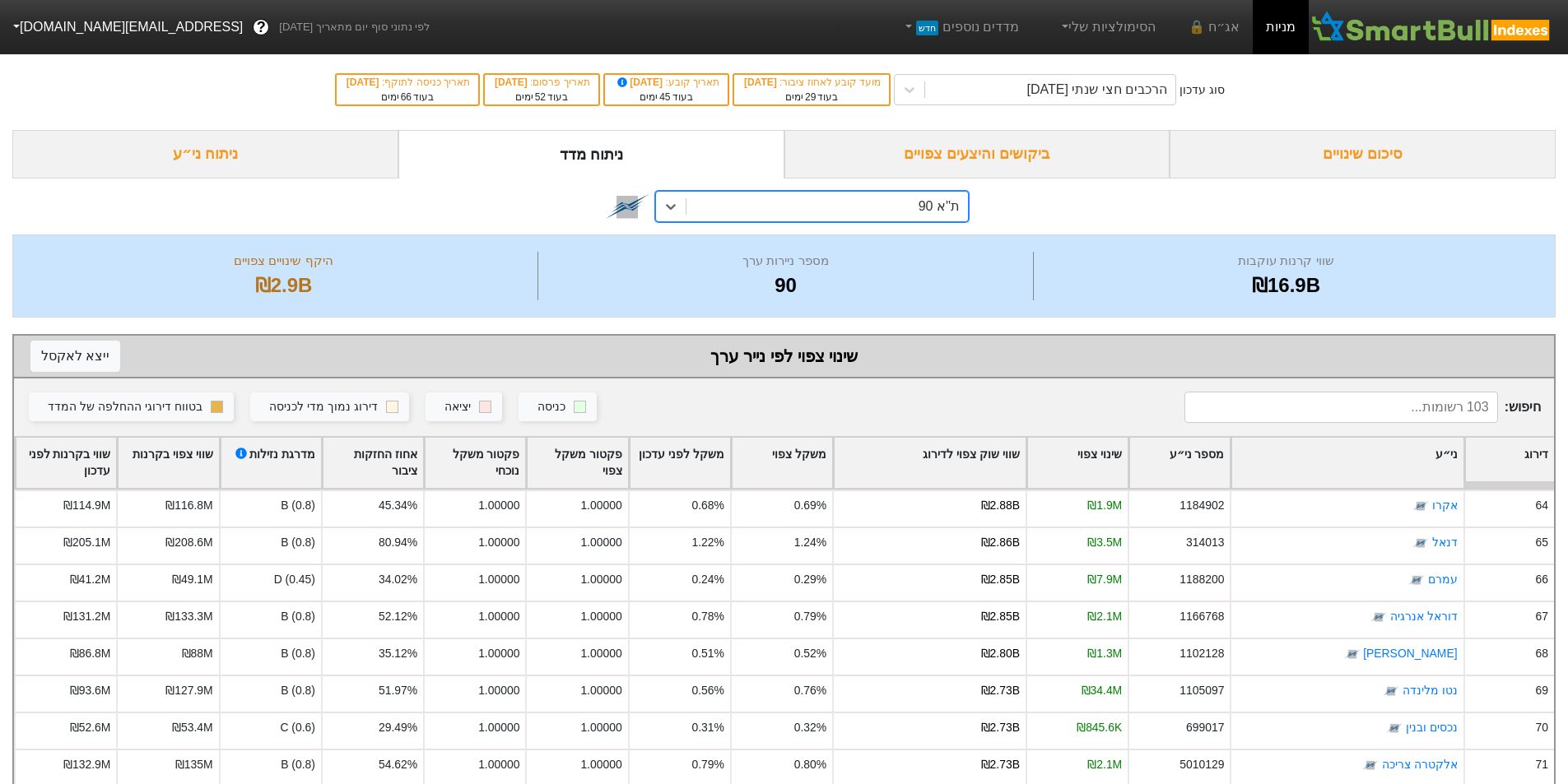
click at [1442, 499] on link "אקרו" at bounding box center [1444, 506] width 26 height 13
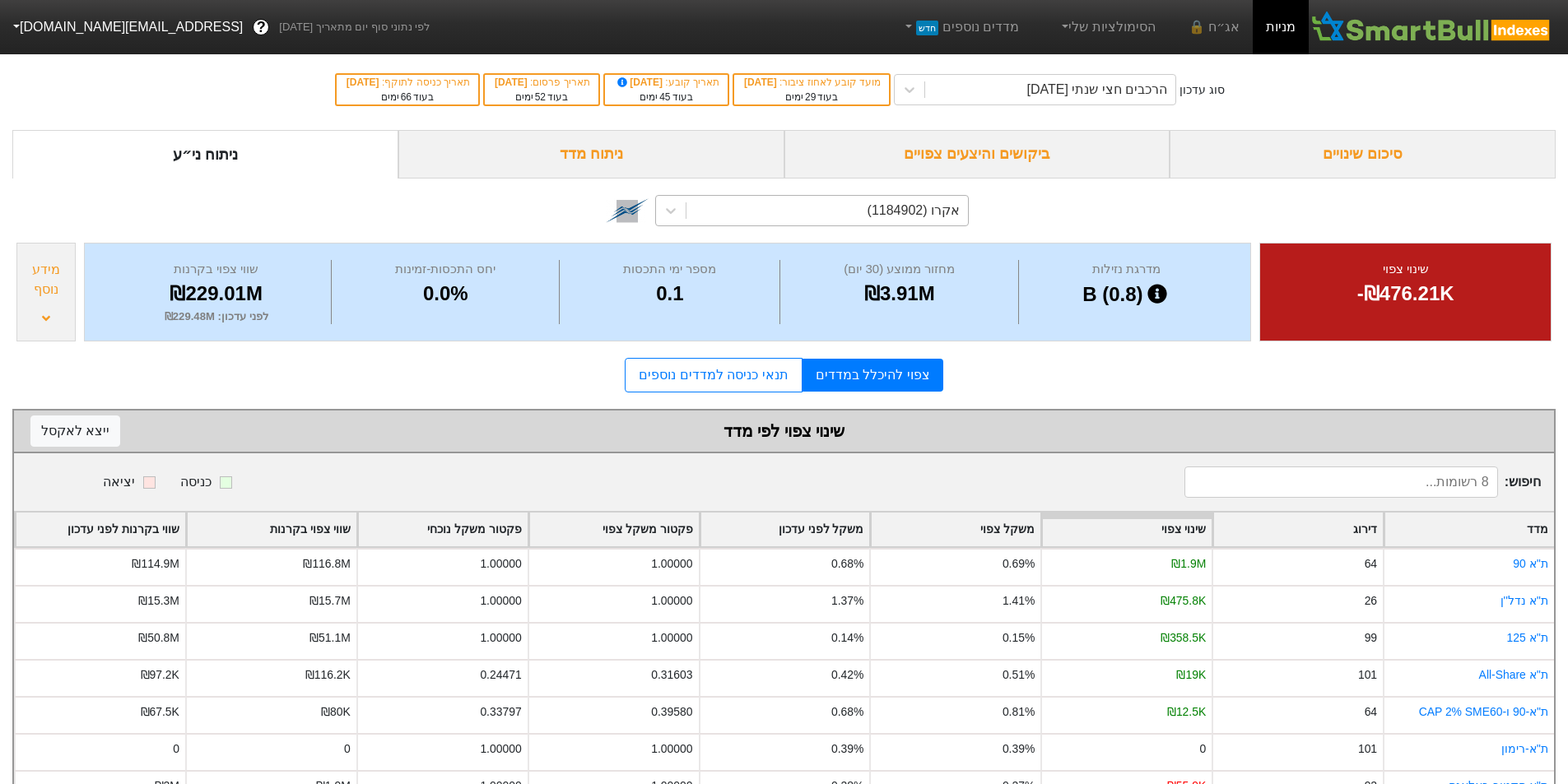
click at [819, 201] on div "אקרו (1184902)" at bounding box center [827, 210] width 282 height 29
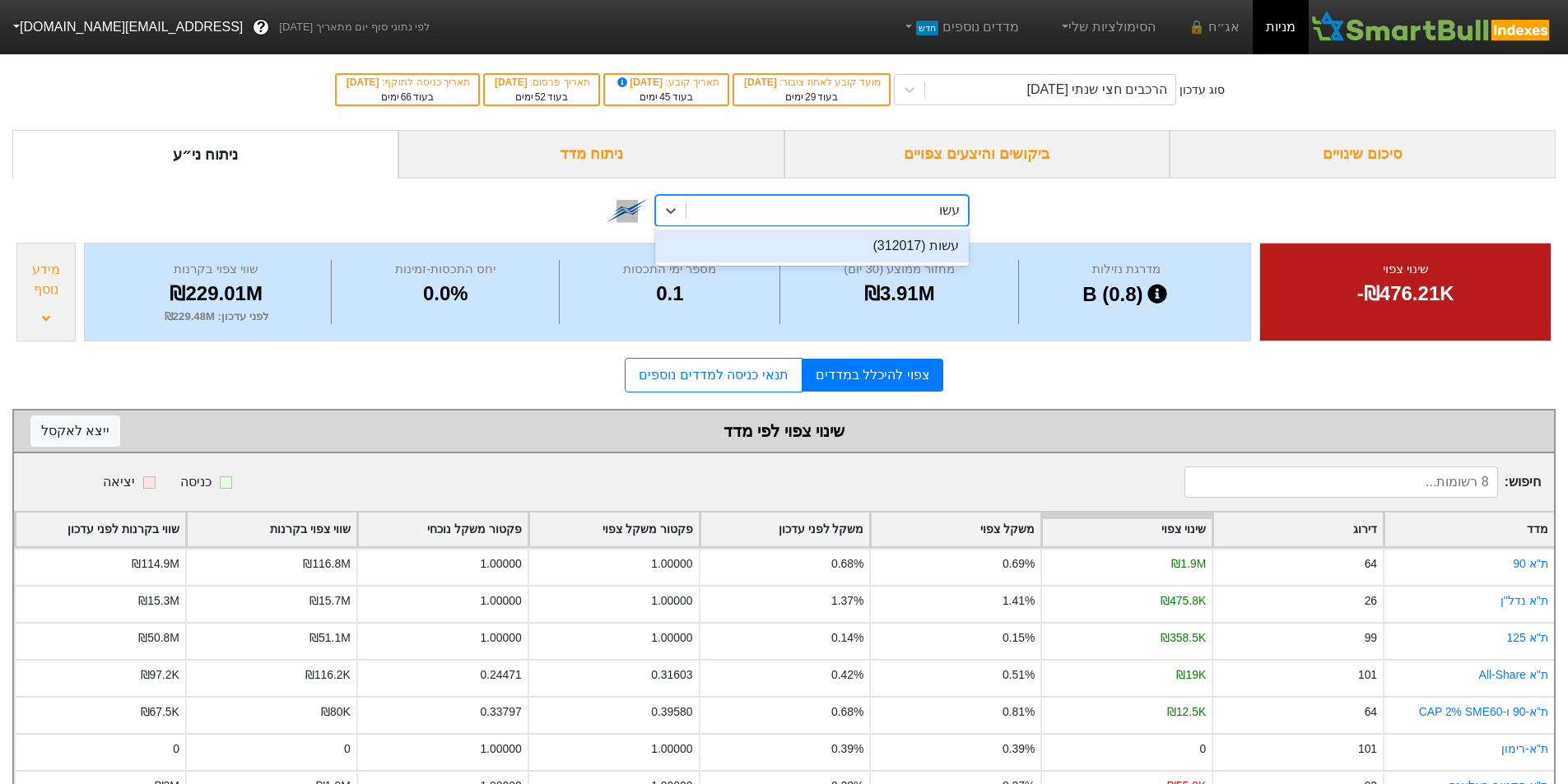
type input "עשות"
click at [899, 242] on div "עשות (312017)" at bounding box center [811, 246] width 314 height 33
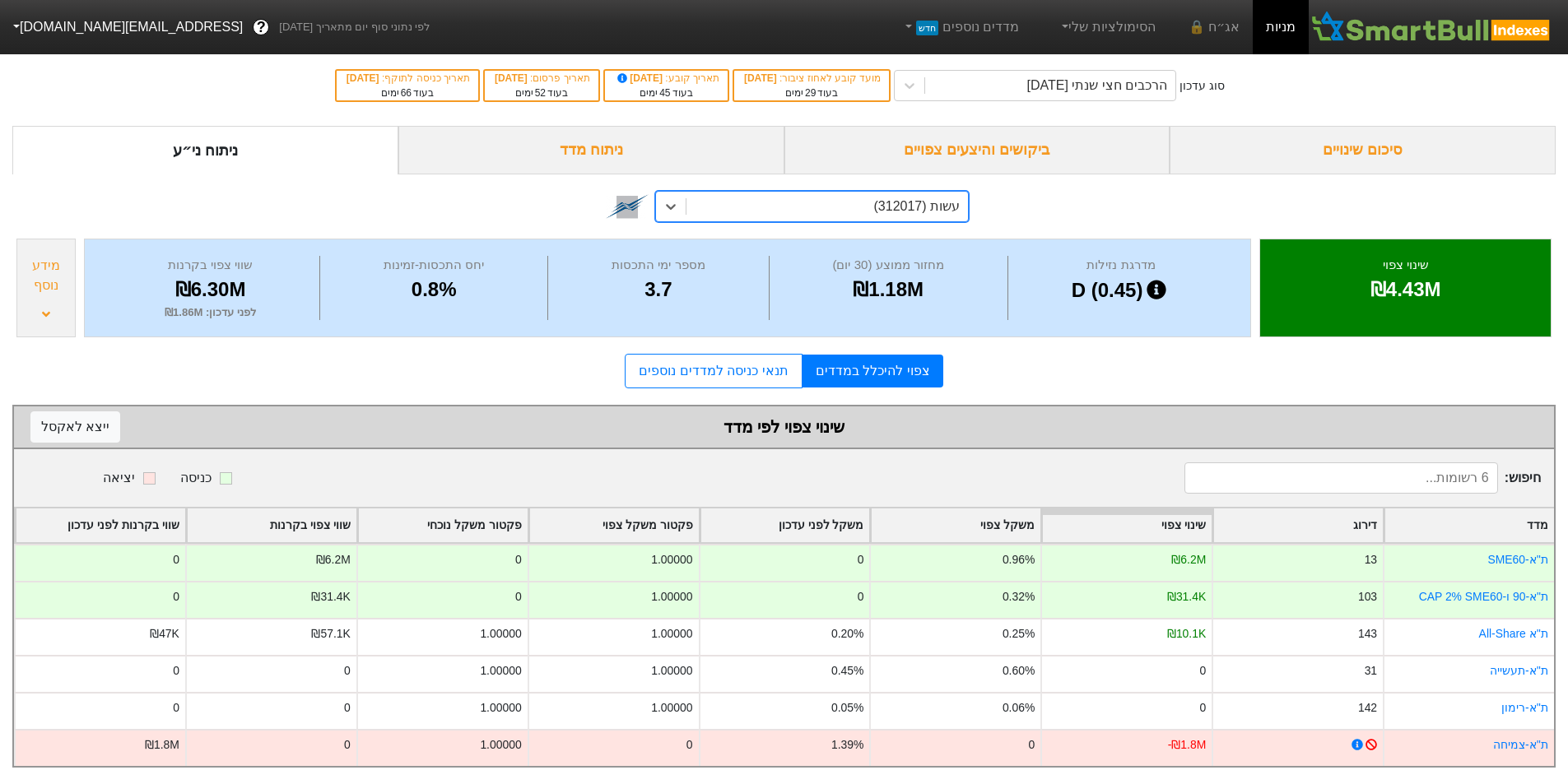
scroll to position [16, 0]
type input "[PERSON_NAME]"
click at [915, 230] on div "אר פי אופטיקל (1222462)" at bounding box center [811, 242] width 314 height 33
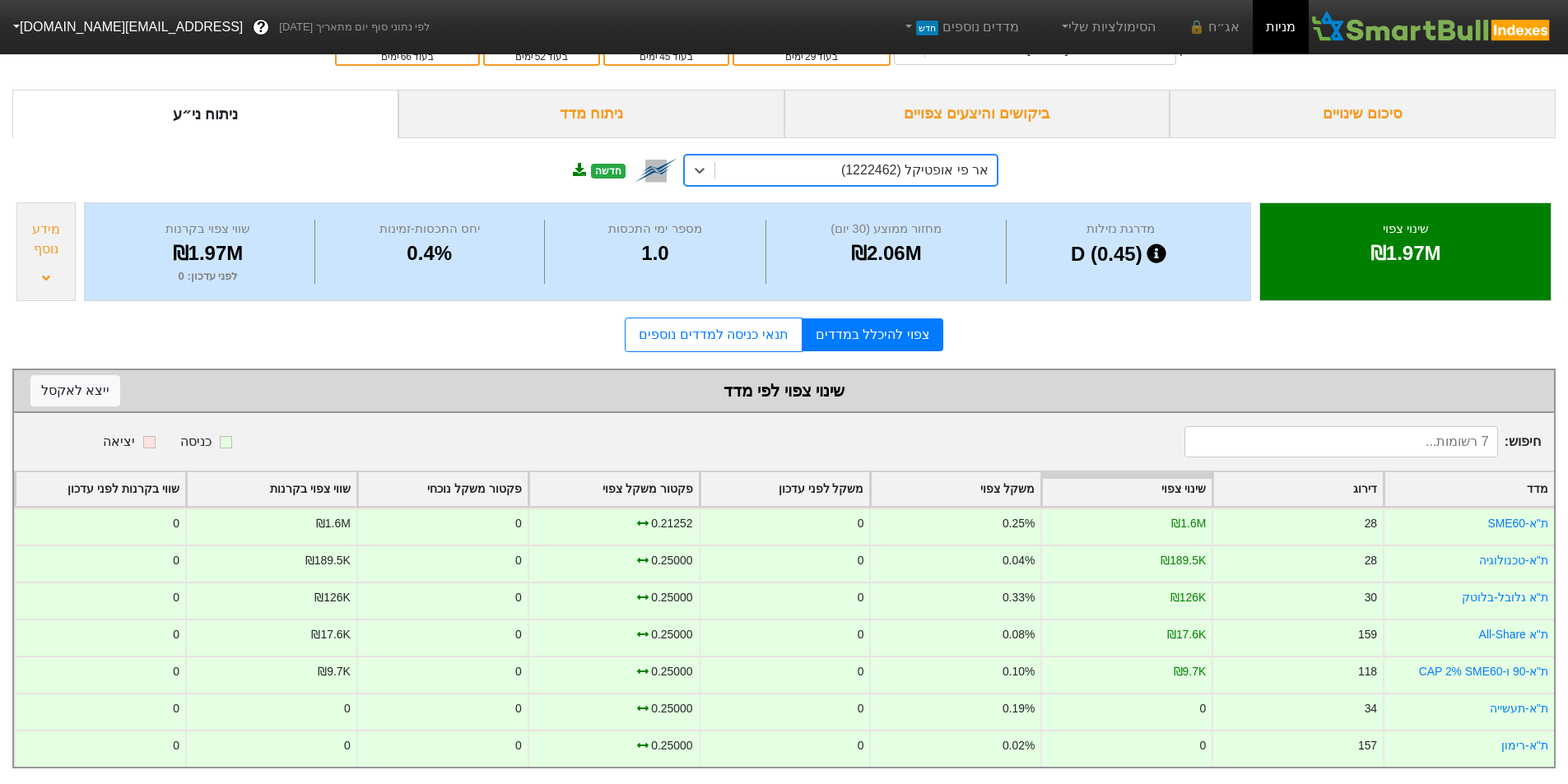
scroll to position [53, 0]
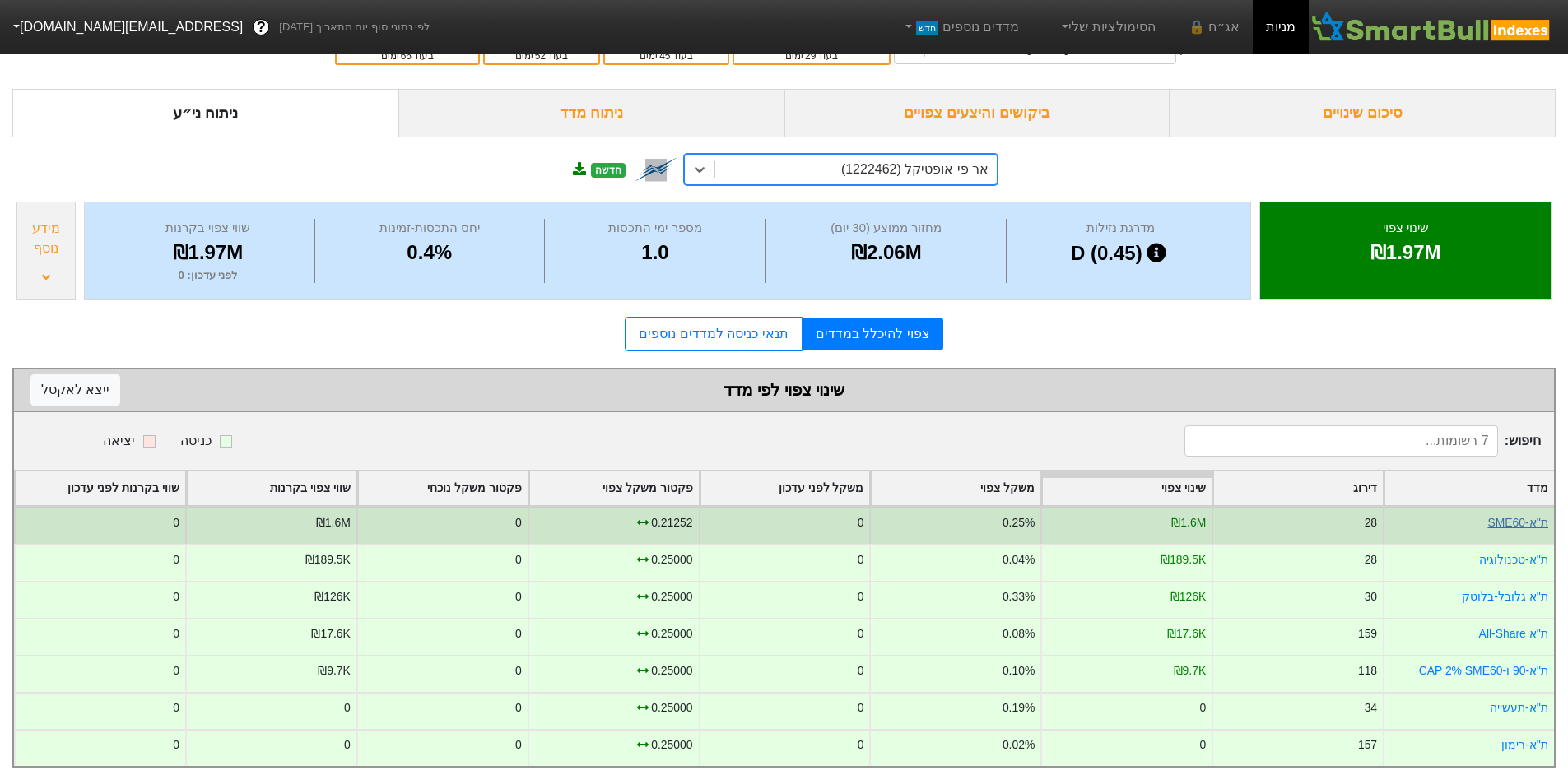
click at [1513, 516] on link "ת''א-SME60" at bounding box center [1518, 522] width 61 height 13
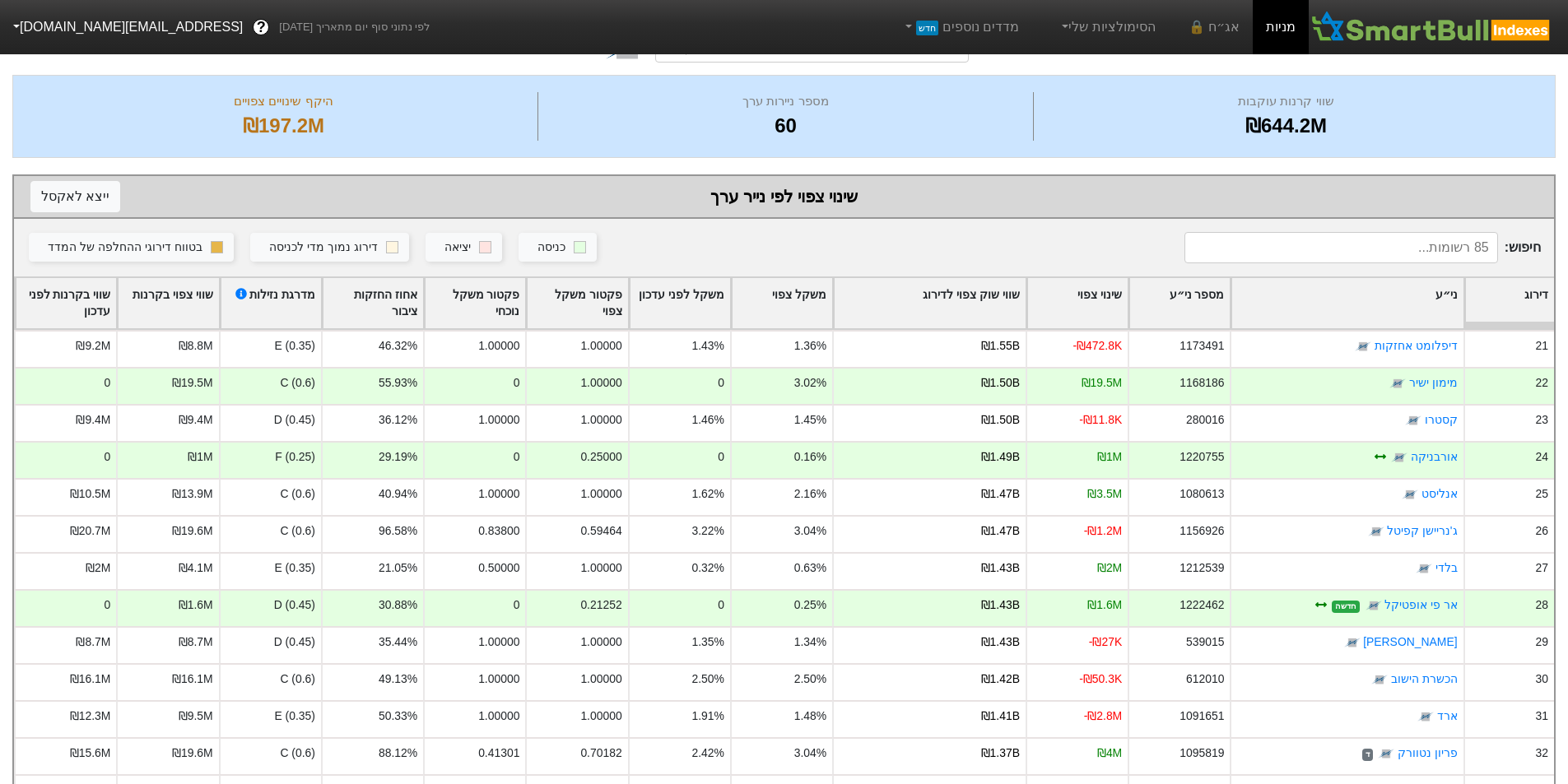
scroll to position [165, 0]
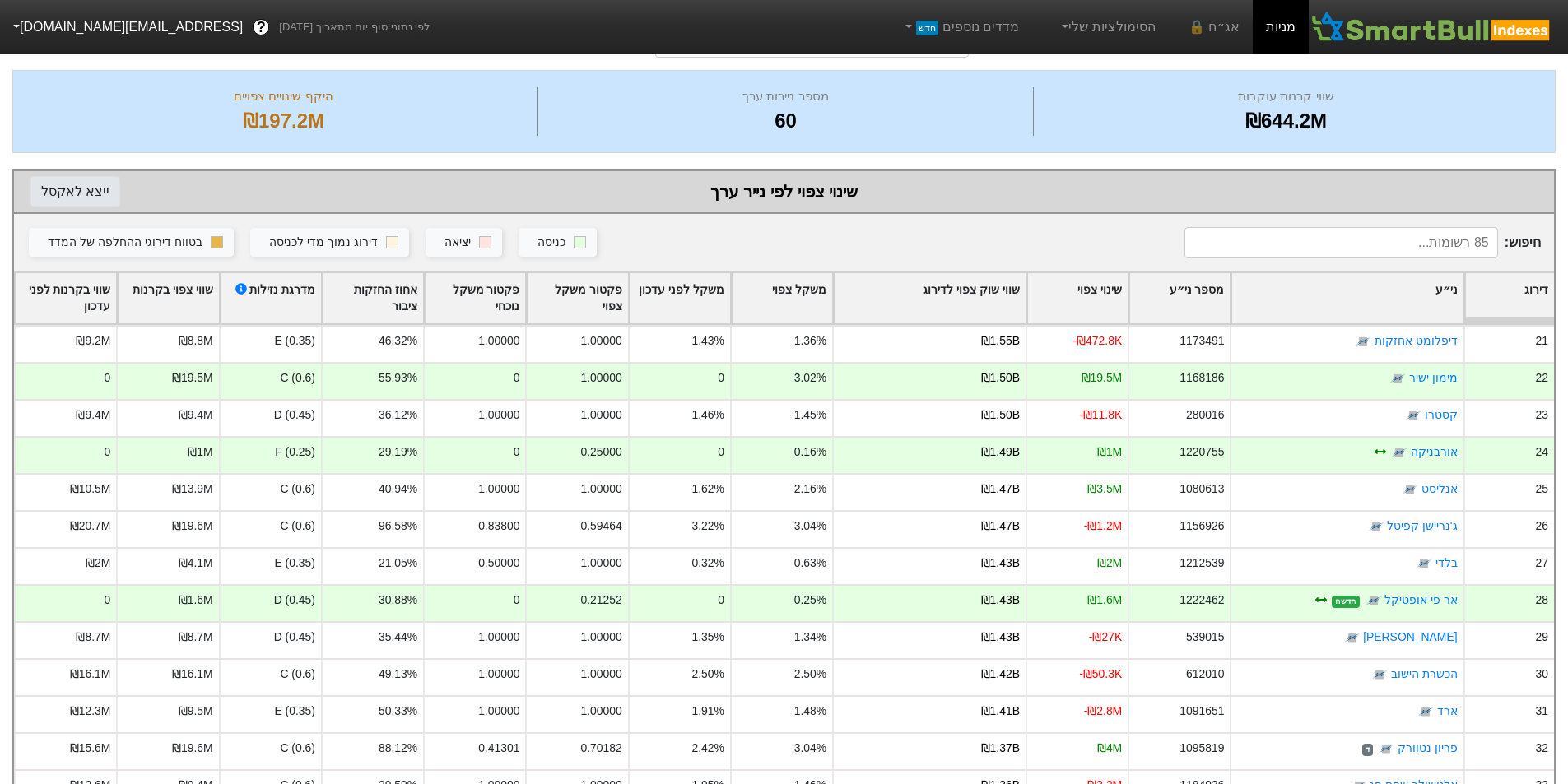
click at [54, 185] on button "ייצא ל אקסל" at bounding box center [75, 192] width 90 height 31
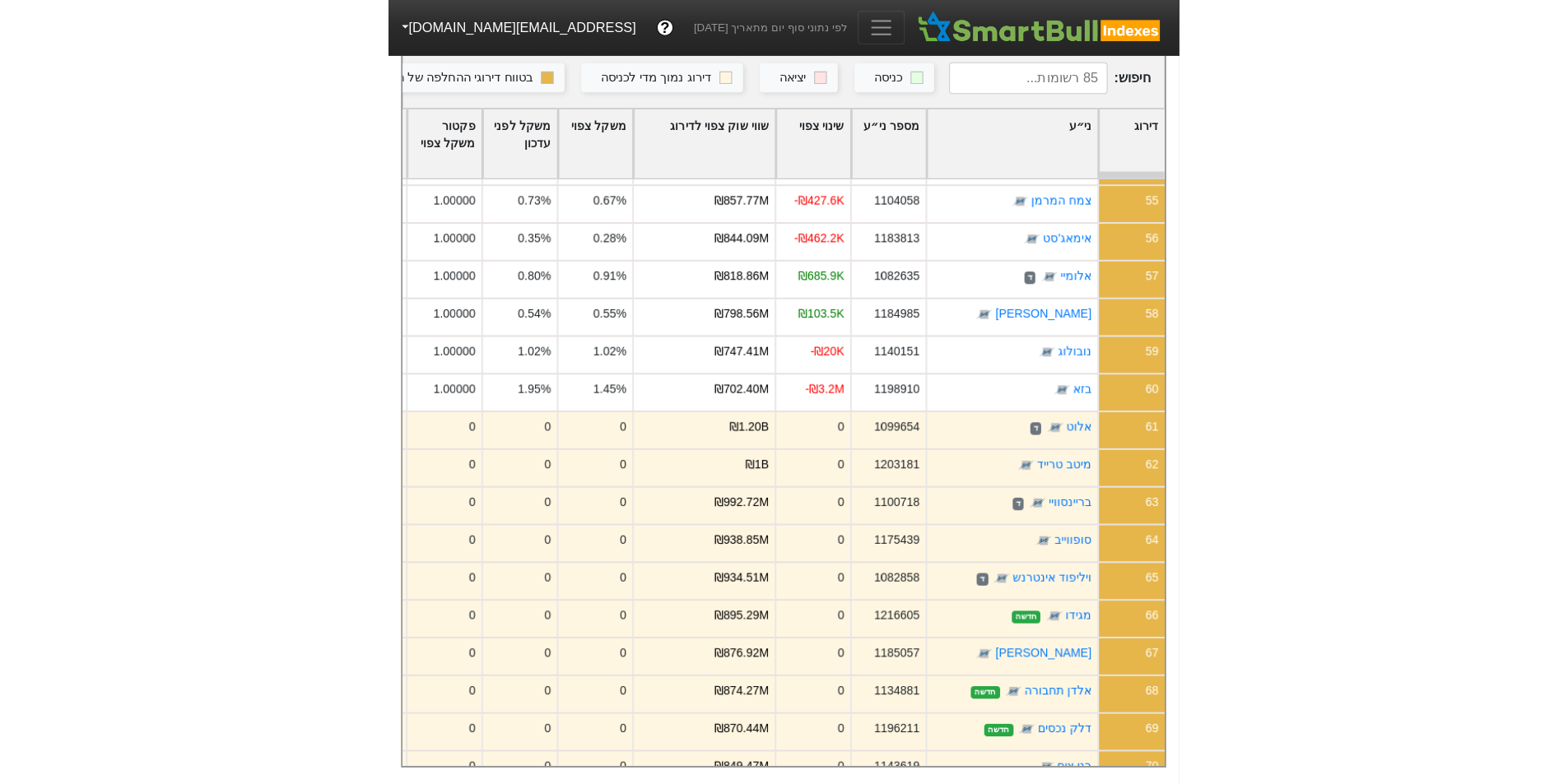
scroll to position [312, 0]
